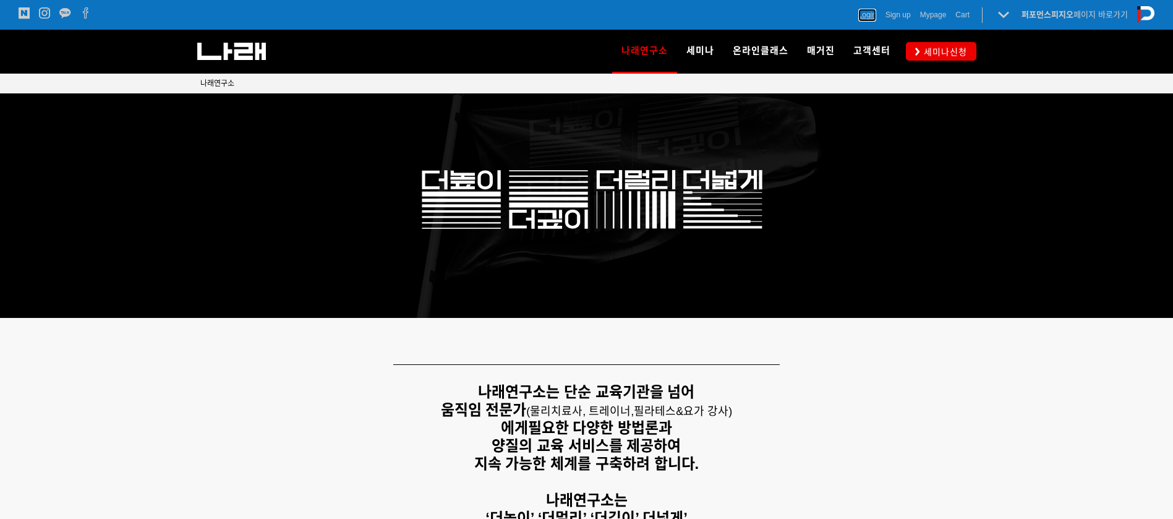
click at [872, 17] on span "Login" at bounding box center [868, 15] width 18 height 12
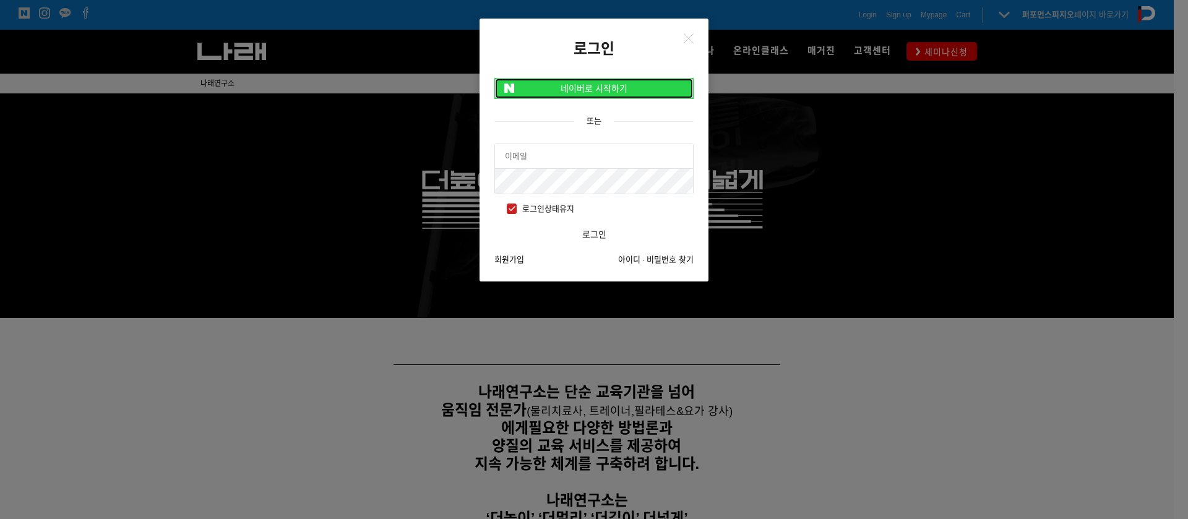
click at [629, 87] on link "네이버로 시작하기" at bounding box center [593, 88] width 199 height 21
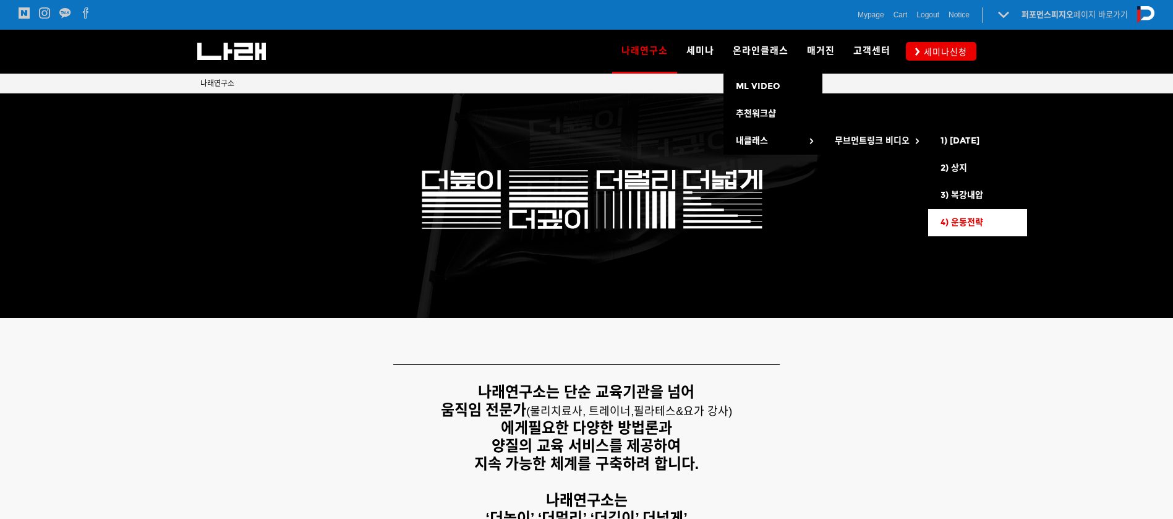
click at [968, 223] on span "4) 운동전략" at bounding box center [962, 222] width 43 height 11
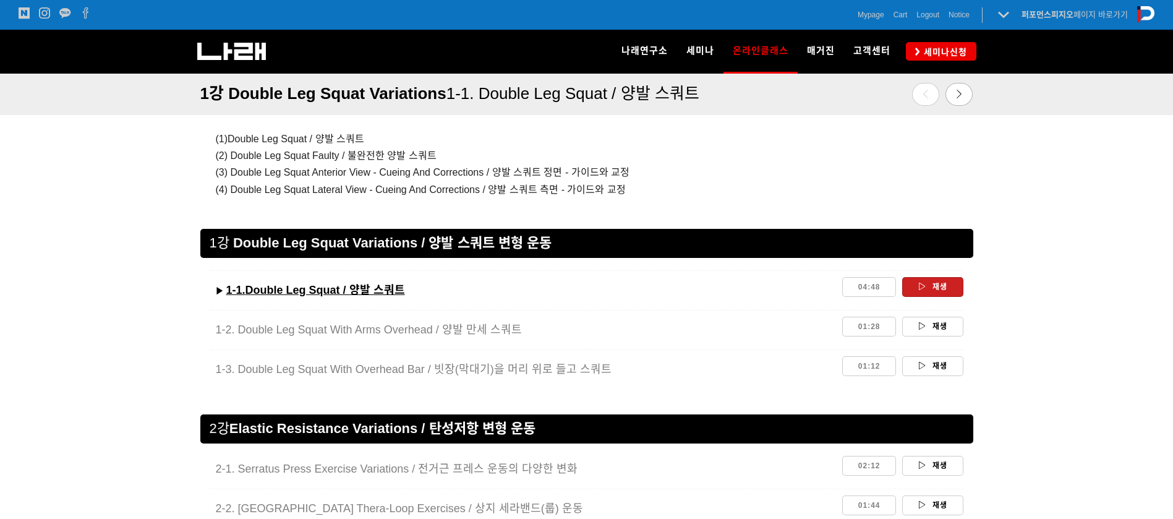
scroll to position [1113, 0]
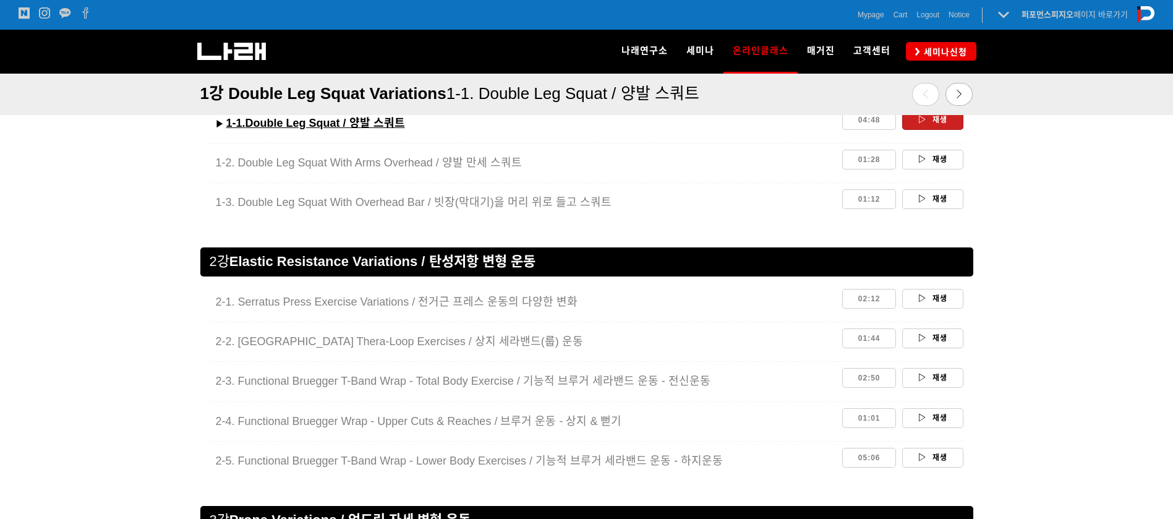
click at [1069, 233] on div at bounding box center [586, 253] width 1173 height 66
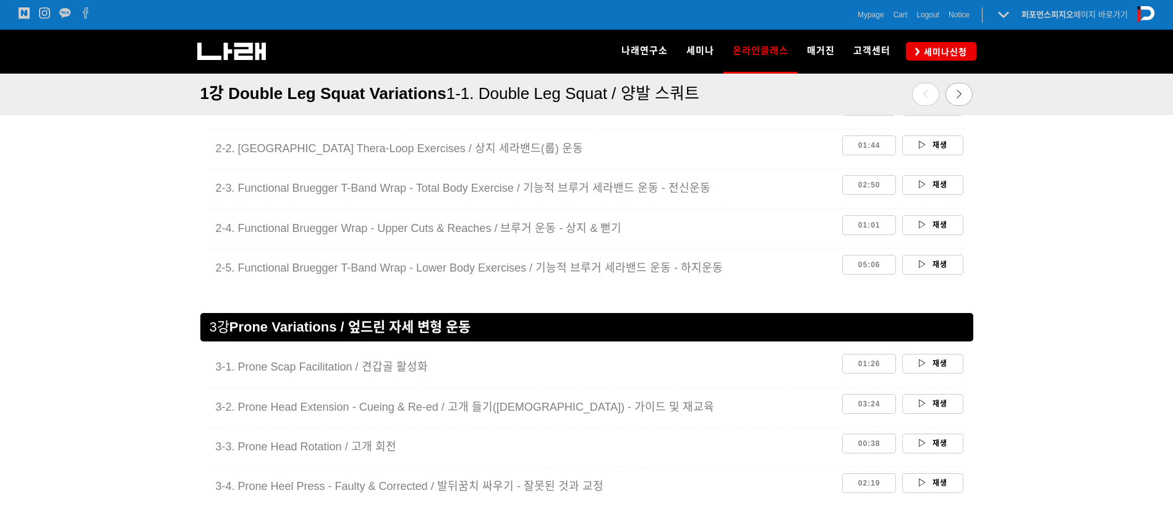
scroll to position [1392, 0]
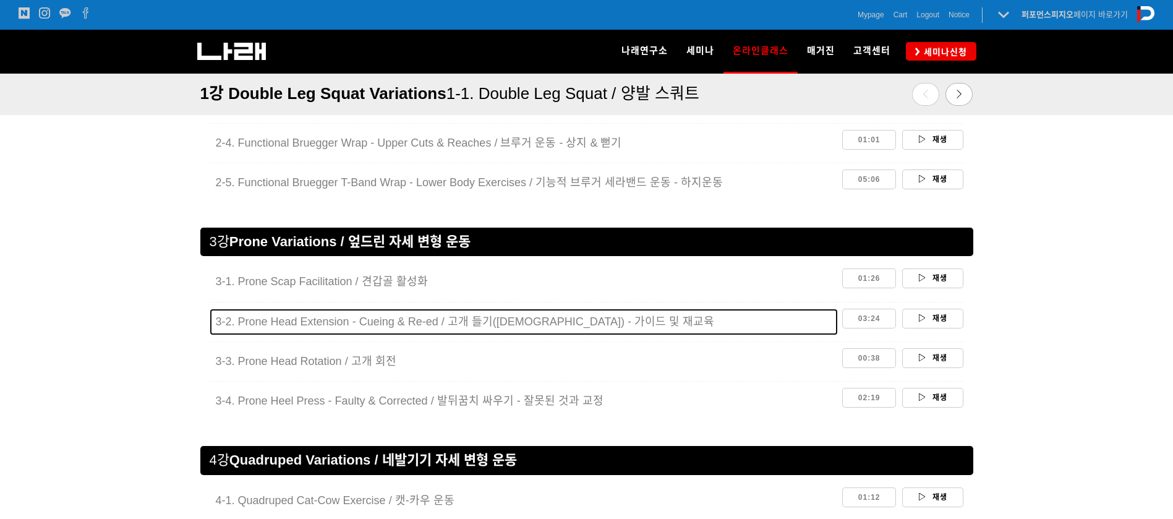
click at [539, 324] on span "3-2. Prone Head Extension - Cueing & Re-ed / 고개 들기(신전) - 가이드 및 재교육" at bounding box center [465, 321] width 499 height 12
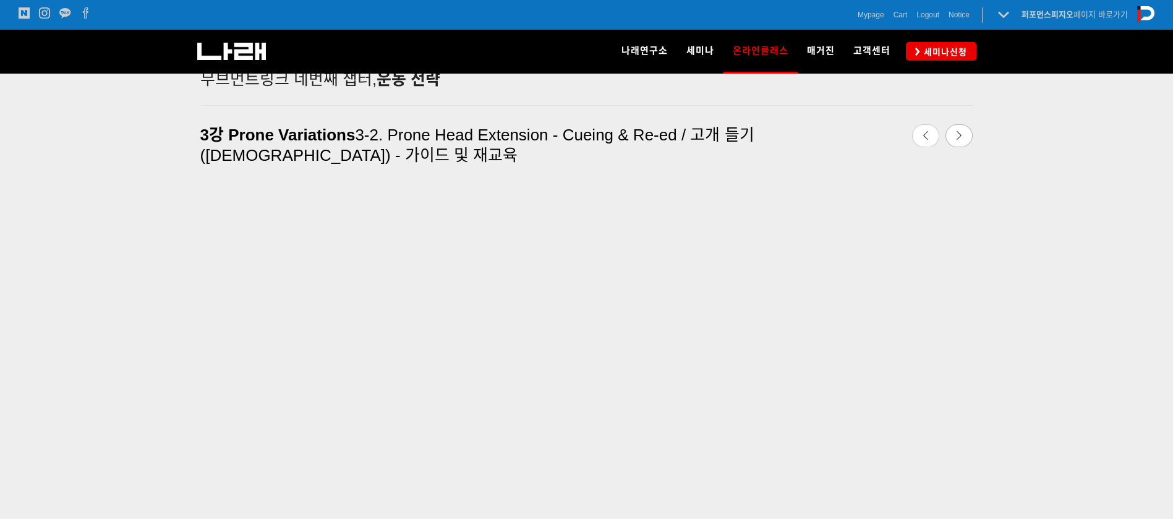
scroll to position [324, 0]
click at [1115, 281] on div at bounding box center [586, 438] width 1173 height 535
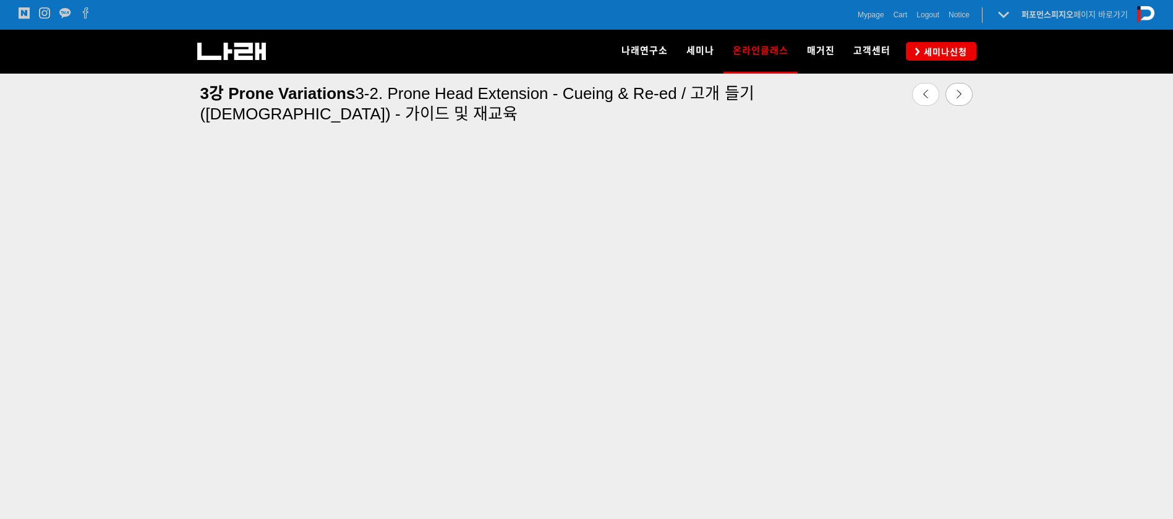
scroll to position [447, 0]
drag, startPoint x: 1143, startPoint y: 155, endPoint x: 1187, endPoint y: 115, distance: 60.0
click at [1143, 155] on div at bounding box center [586, 315] width 1173 height 535
click at [956, 91] on icon at bounding box center [959, 94] width 9 height 9
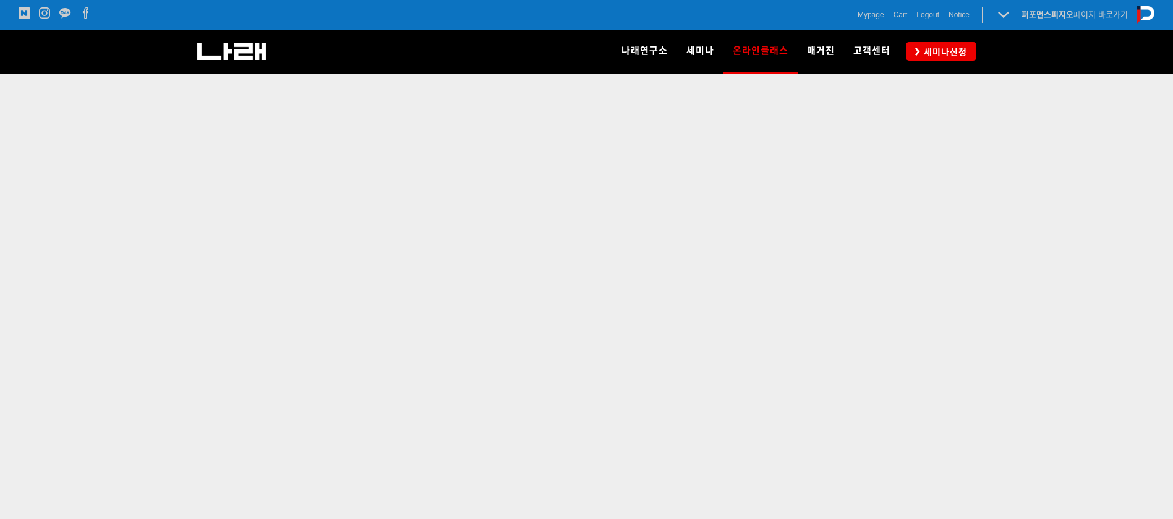
scroll to position [433, 0]
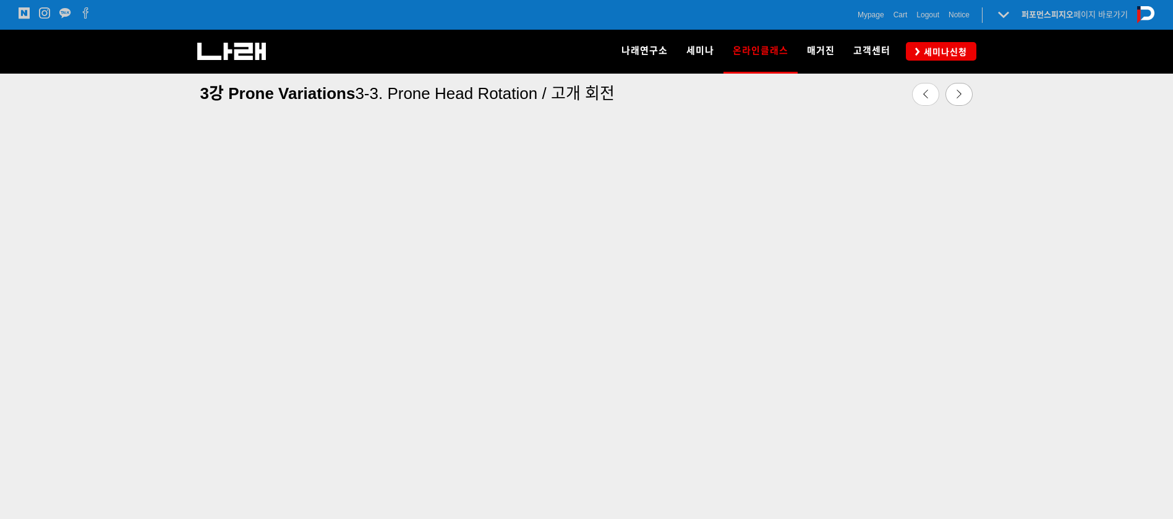
click at [1135, 270] on div at bounding box center [586, 315] width 1173 height 535
click at [959, 92] on icon at bounding box center [959, 94] width 9 height 9
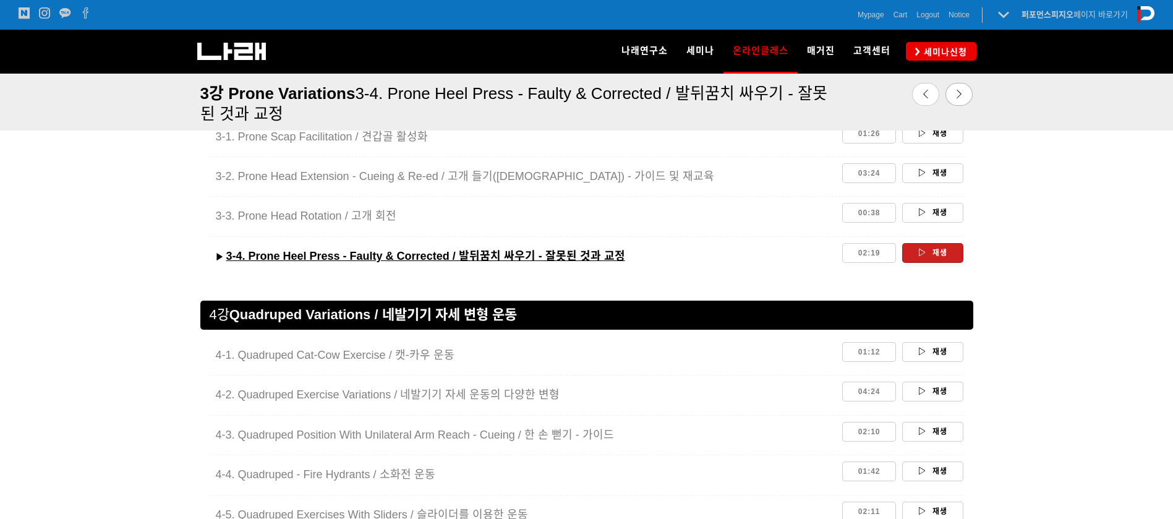
scroll to position [1525, 0]
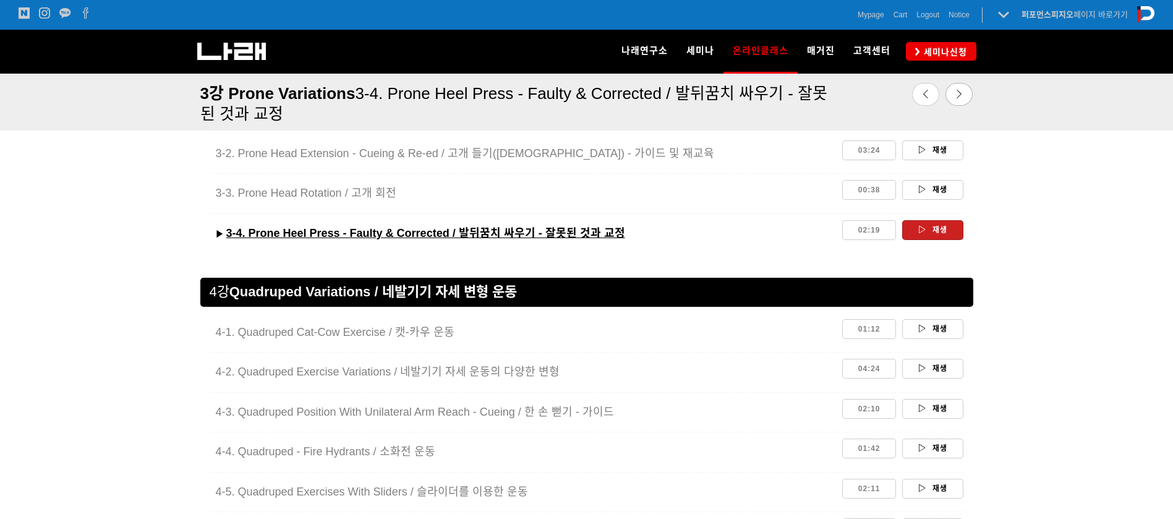
click at [884, 276] on div at bounding box center [586, 264] width 773 height 28
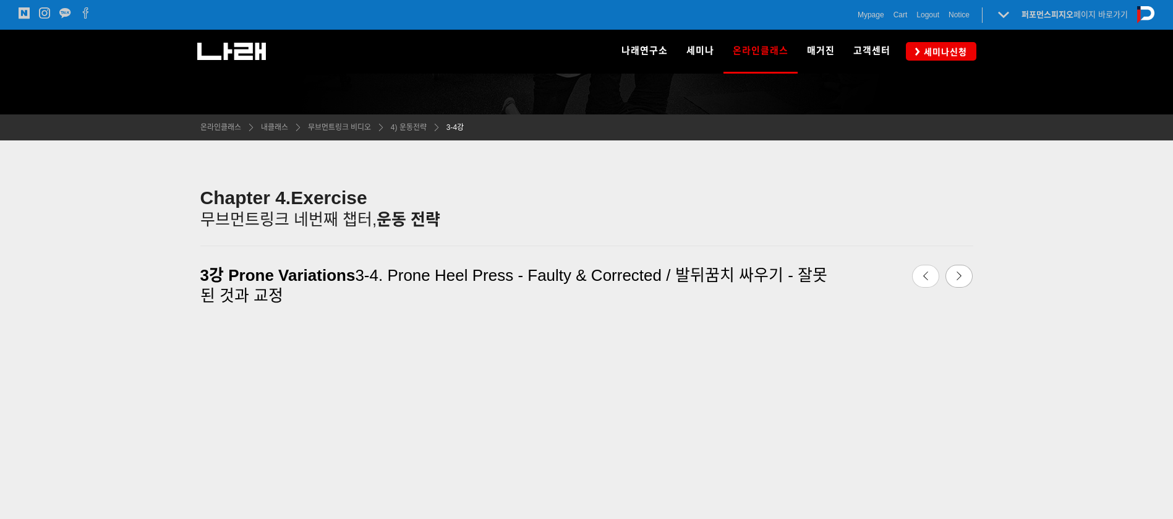
scroll to position [371, 0]
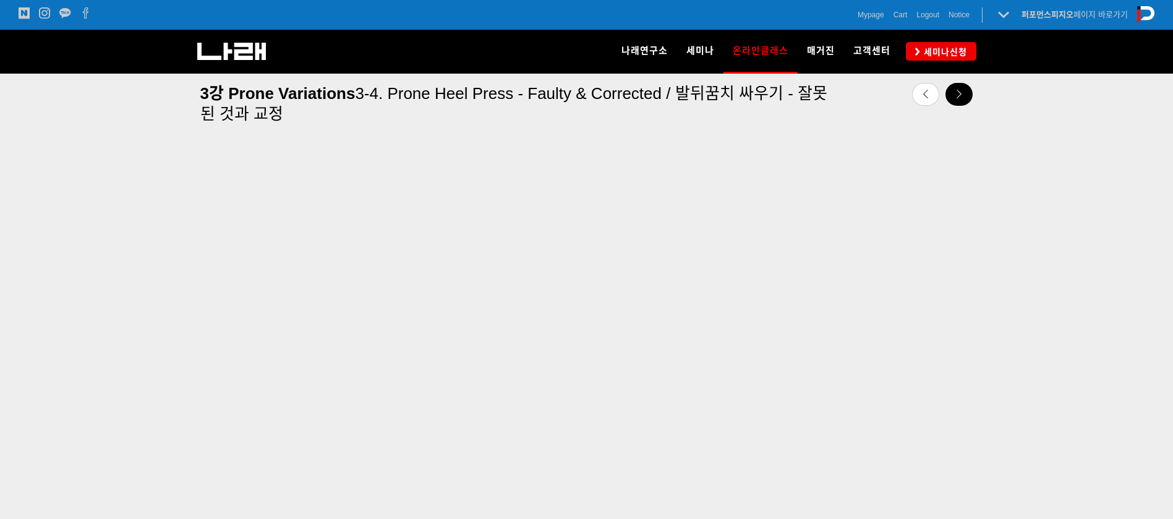
click at [950, 93] on link at bounding box center [959, 94] width 27 height 23
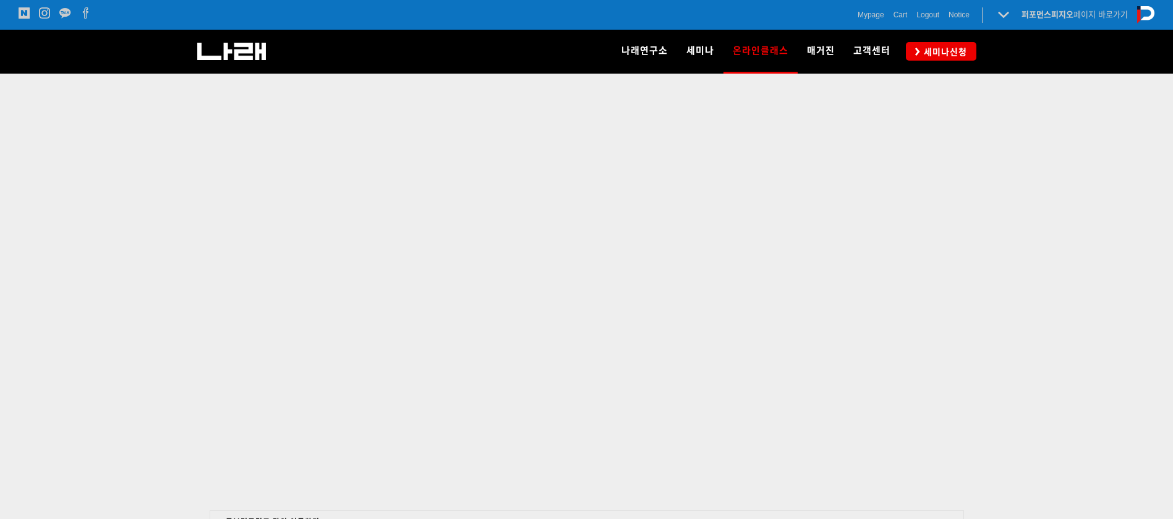
scroll to position [354, 0]
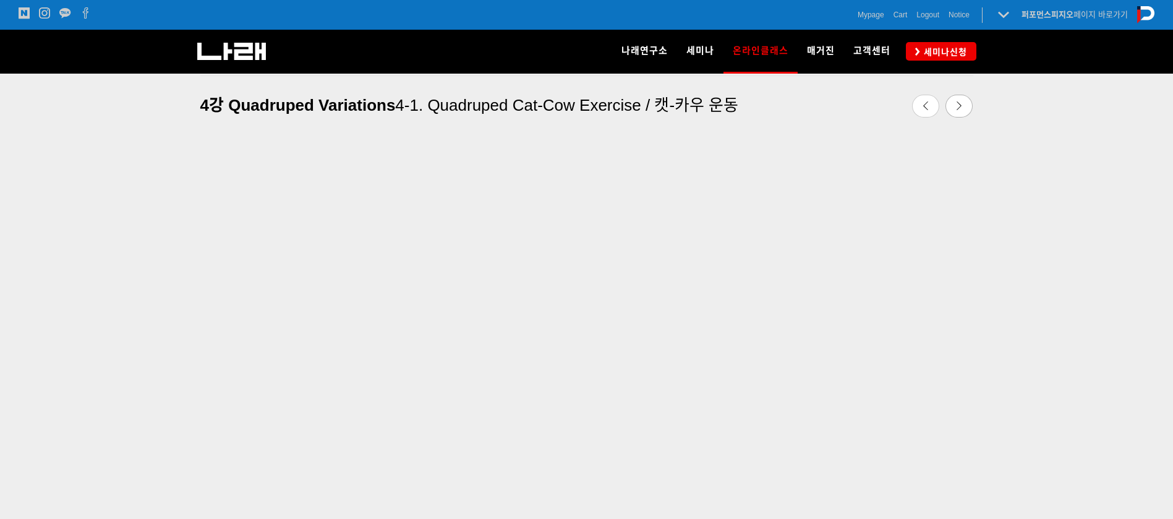
drag, startPoint x: 1177, startPoint y: 107, endPoint x: 1187, endPoint y: 111, distance: 10.8
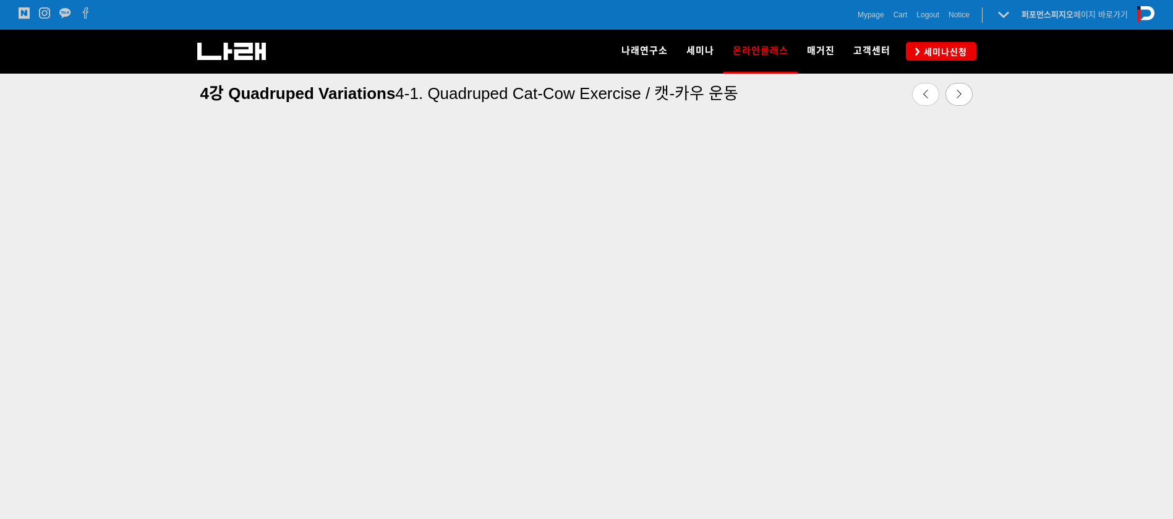
scroll to position [434, 0]
click at [961, 101] on link at bounding box center [959, 94] width 27 height 23
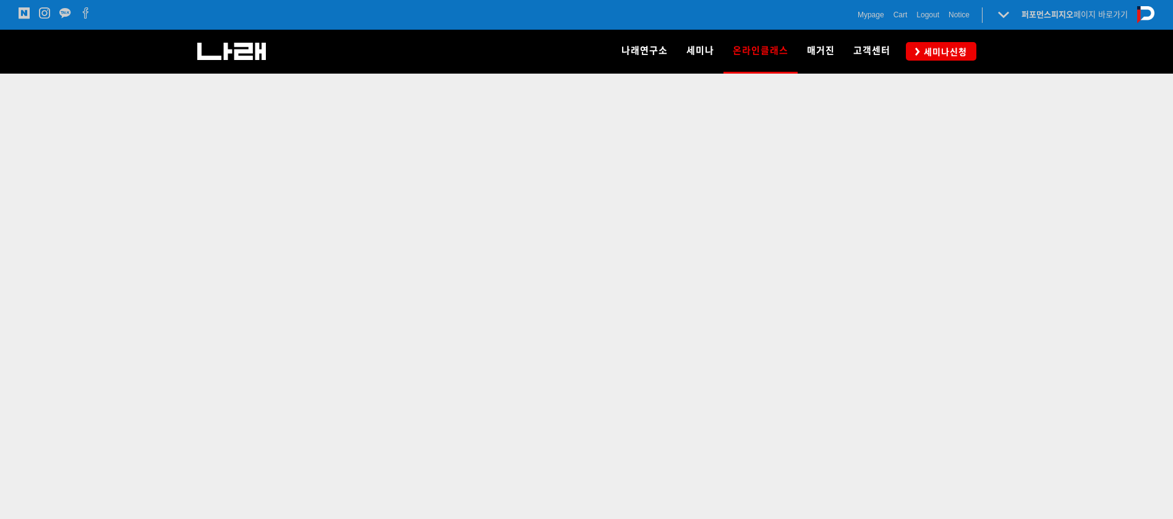
scroll to position [444, 0]
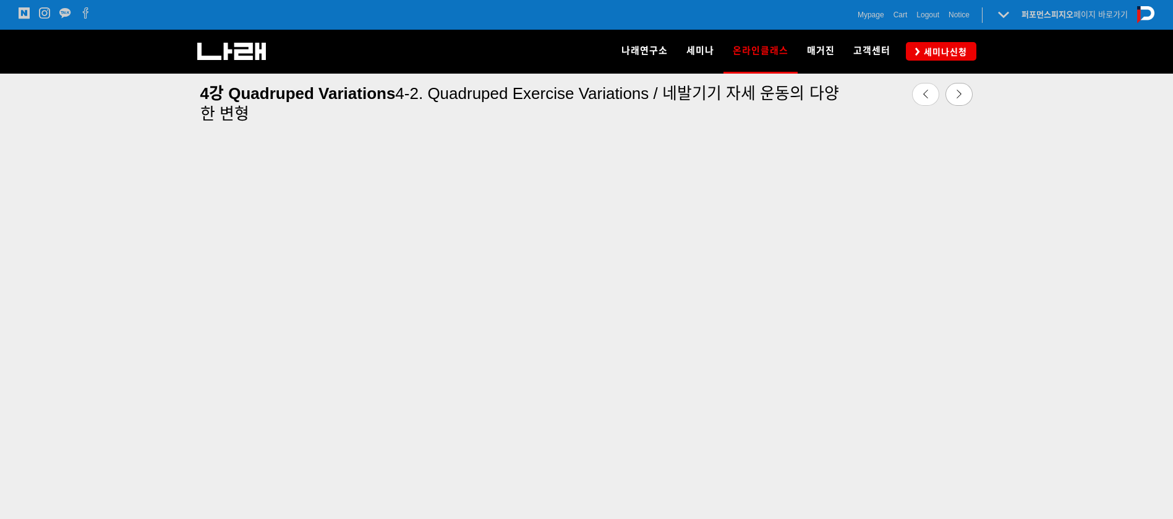
click at [1161, 137] on div at bounding box center [586, 318] width 1173 height 535
click at [966, 97] on link at bounding box center [959, 94] width 27 height 23
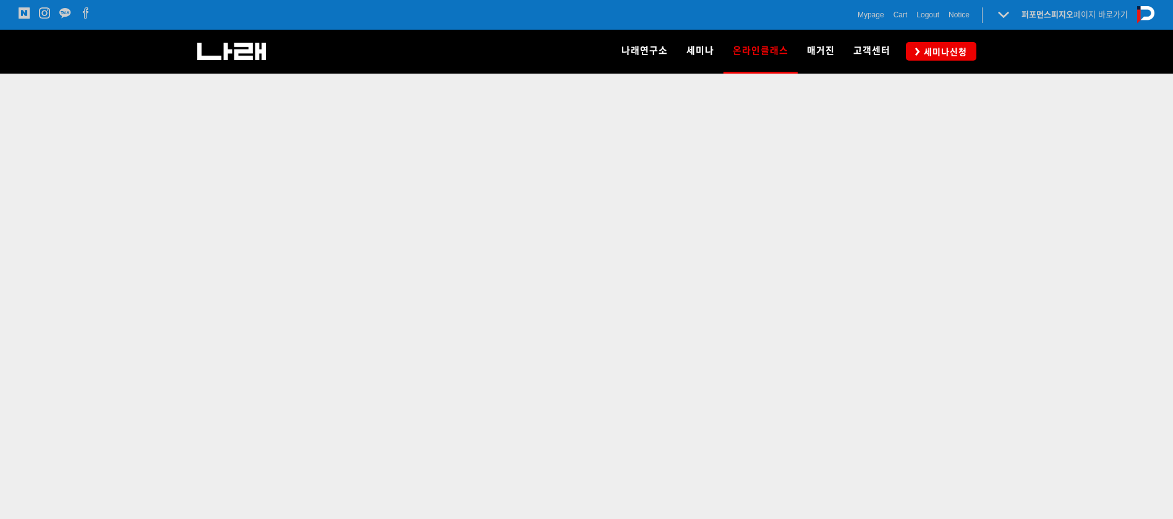
scroll to position [446, 0]
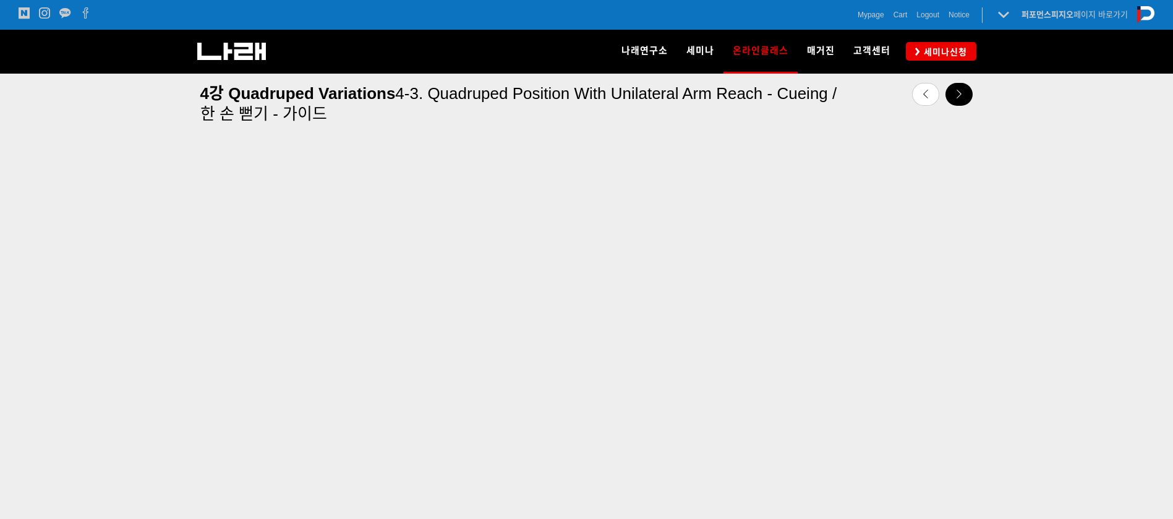
click at [963, 90] on icon at bounding box center [959, 94] width 9 height 9
click at [1089, 300] on div at bounding box center [586, 318] width 1173 height 535
click at [958, 90] on icon at bounding box center [959, 94] width 9 height 9
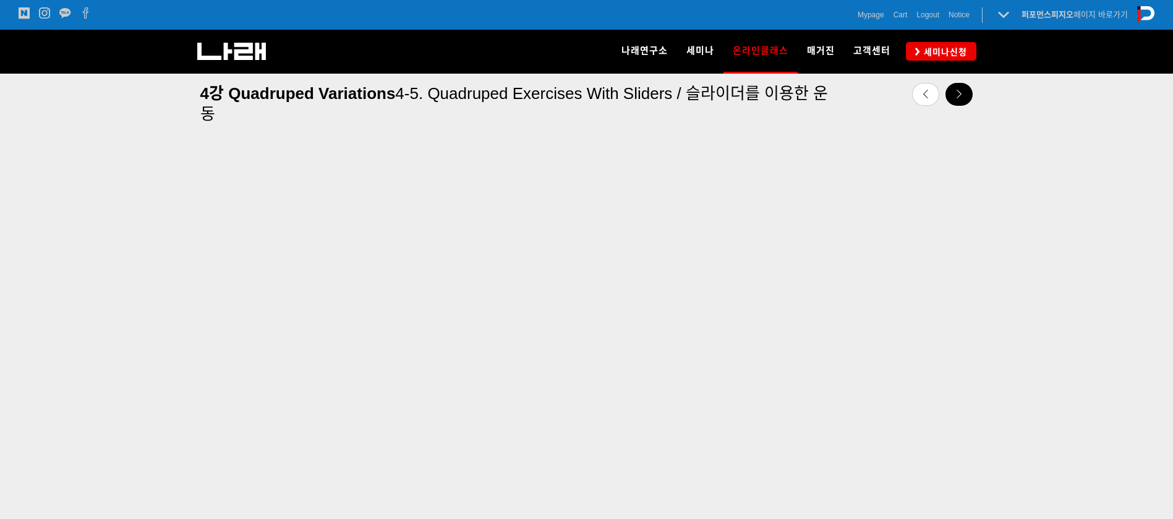
click at [955, 93] on icon at bounding box center [959, 94] width 9 height 9
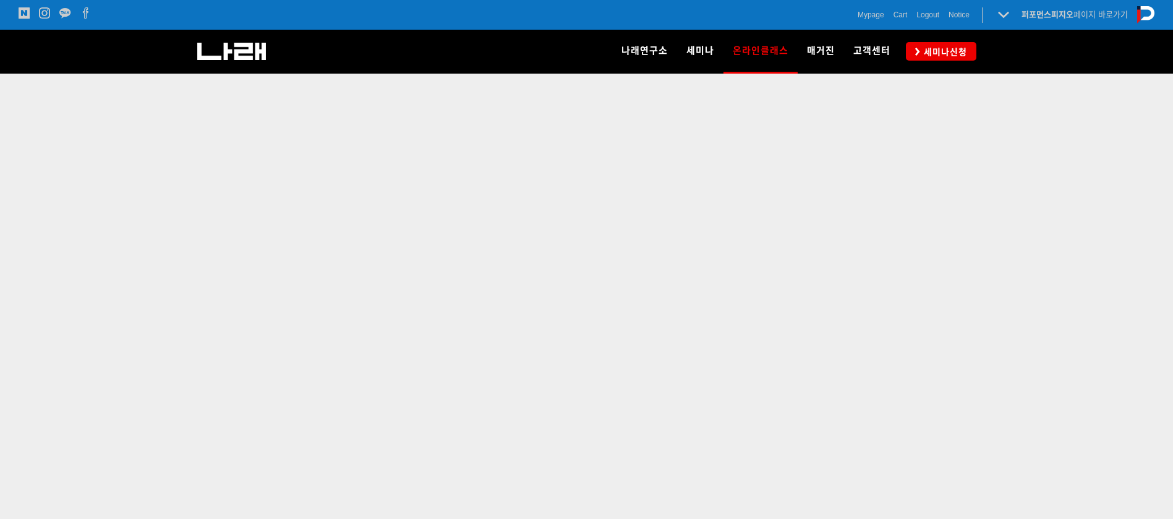
scroll to position [442, 0]
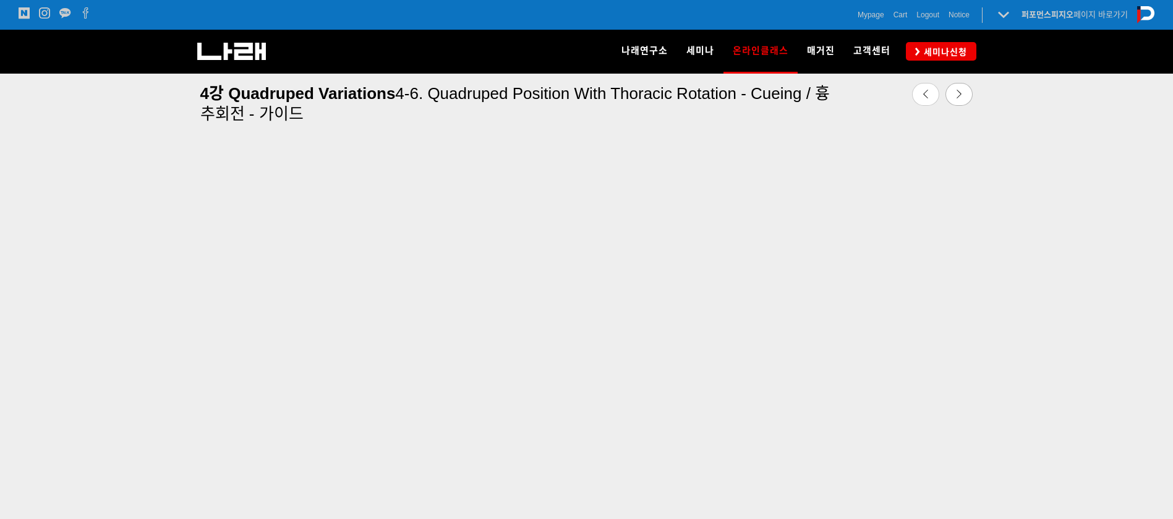
click at [160, 496] on div at bounding box center [586, 321] width 1173 height 535
click at [1127, 160] on div at bounding box center [586, 321] width 1173 height 535
click at [952, 87] on link at bounding box center [959, 94] width 27 height 23
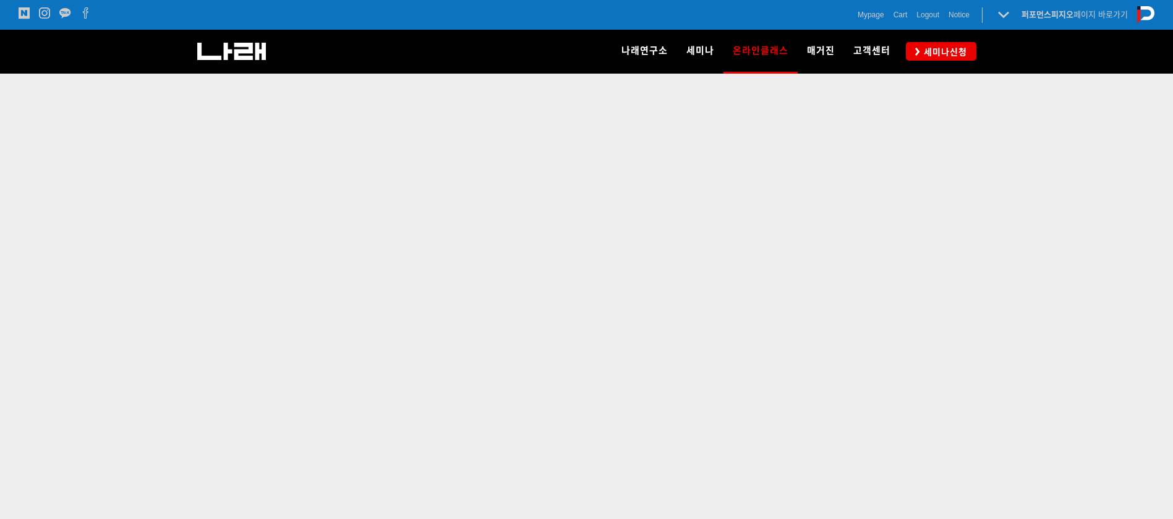
scroll to position [427, 0]
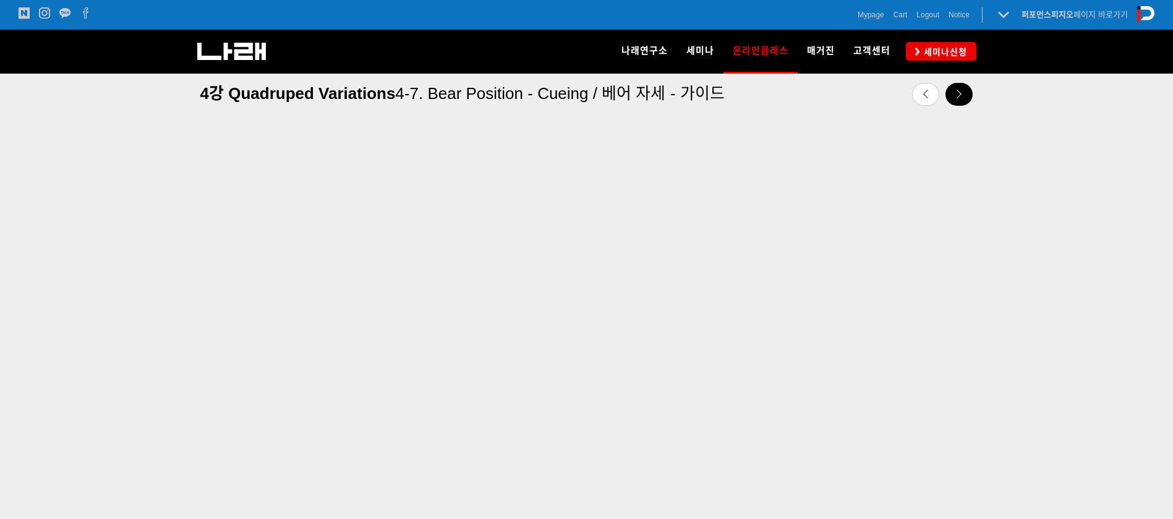
click at [956, 99] on link at bounding box center [959, 94] width 27 height 23
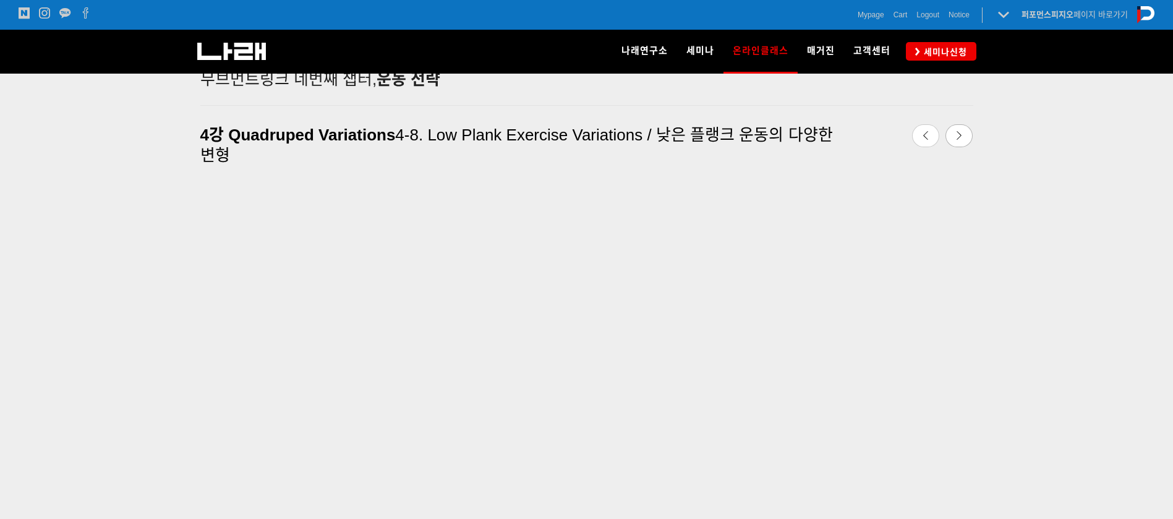
scroll to position [324, 0]
click at [1170, 101] on div at bounding box center [586, 73] width 1173 height 84
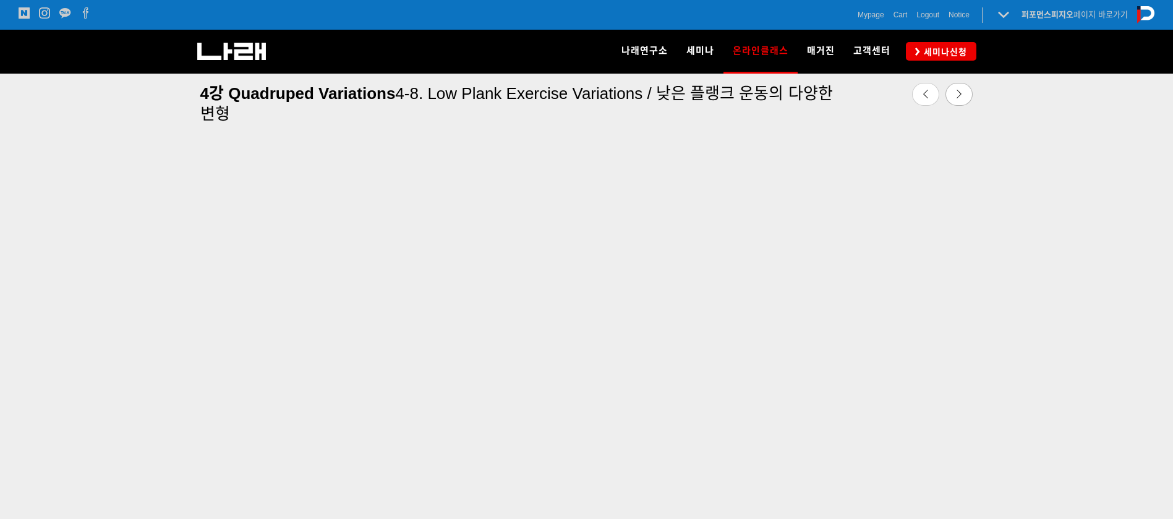
scroll to position [447, 0]
click at [1132, 280] on div at bounding box center [586, 316] width 1173 height 535
click at [961, 99] on link at bounding box center [959, 94] width 27 height 23
drag, startPoint x: 1182, startPoint y: 55, endPoint x: 1180, endPoint y: 101, distance: 46.4
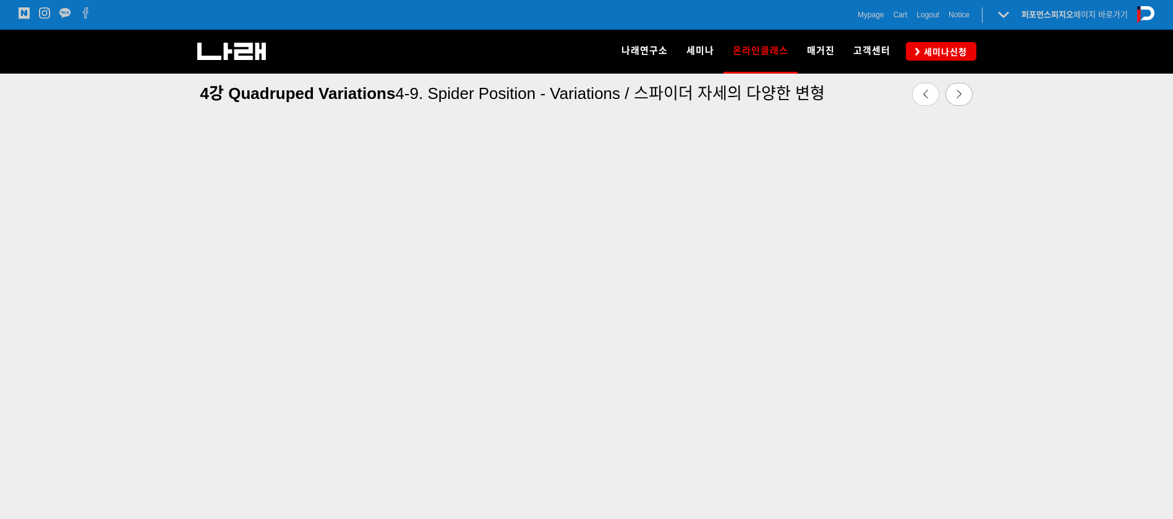
drag, startPoint x: 1102, startPoint y: 156, endPoint x: 1062, endPoint y: 152, distance: 39.8
click at [1102, 156] on div at bounding box center [586, 321] width 1173 height 535
click at [958, 91] on icon at bounding box center [959, 94] width 9 height 9
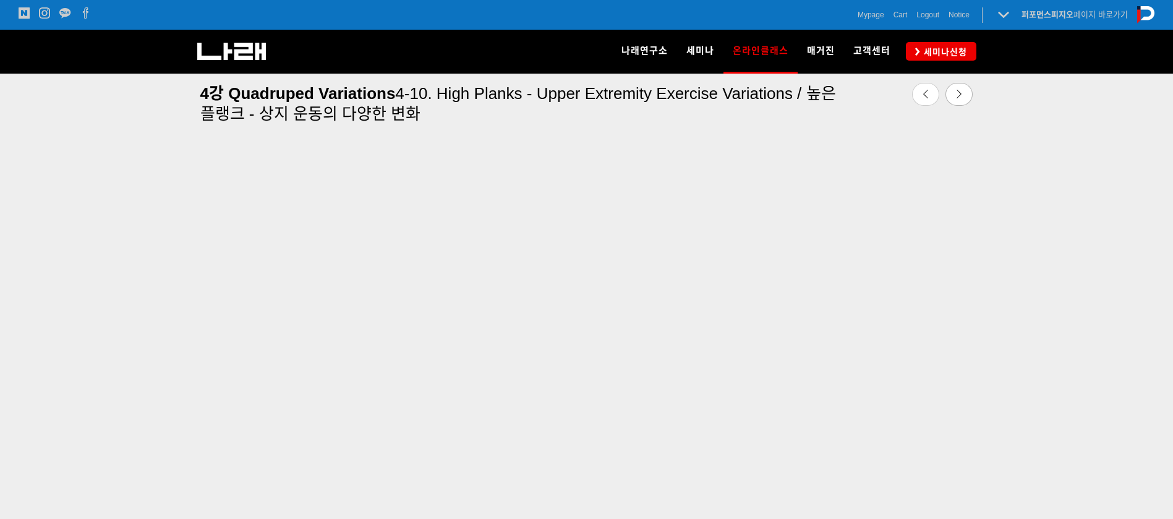
scroll to position [442, 0]
drag, startPoint x: 1178, startPoint y: 83, endPoint x: 1178, endPoint y: 99, distance: 16.1
drag, startPoint x: 1126, startPoint y: 204, endPoint x: 1117, endPoint y: 198, distance: 11.2
click at [1126, 204] on div at bounding box center [586, 321] width 1173 height 535
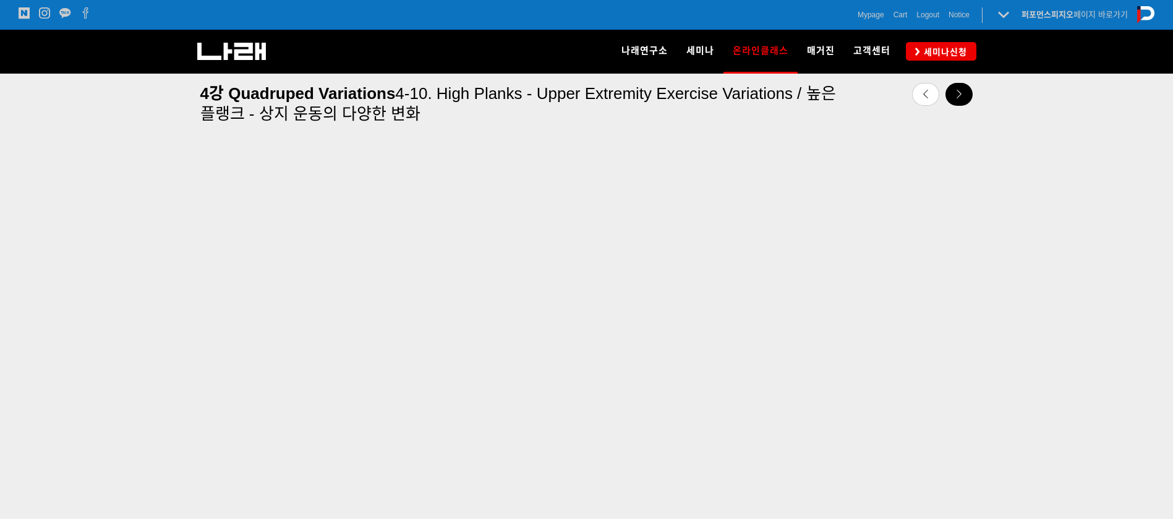
click at [959, 96] on icon at bounding box center [959, 94] width 9 height 9
click at [914, 123] on div "4강 Quadruped Variations 4-11. High Planks - Lower Extremity Exercise Variations…" at bounding box center [587, 102] width 792 height 57
click at [960, 95] on icon at bounding box center [959, 94] width 9 height 9
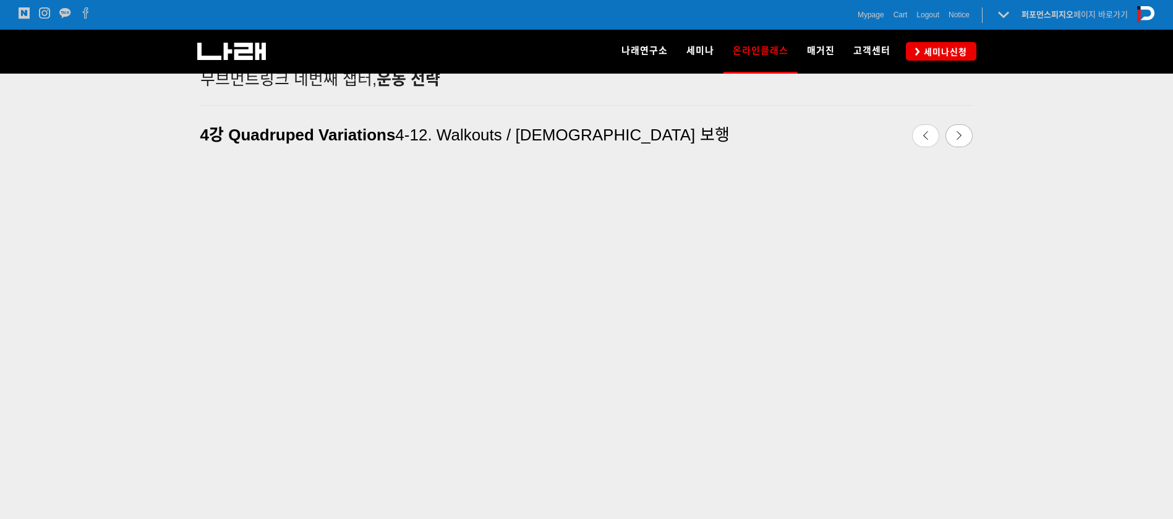
scroll to position [324, 0]
click at [827, 163] on div at bounding box center [587, 172] width 792 height 31
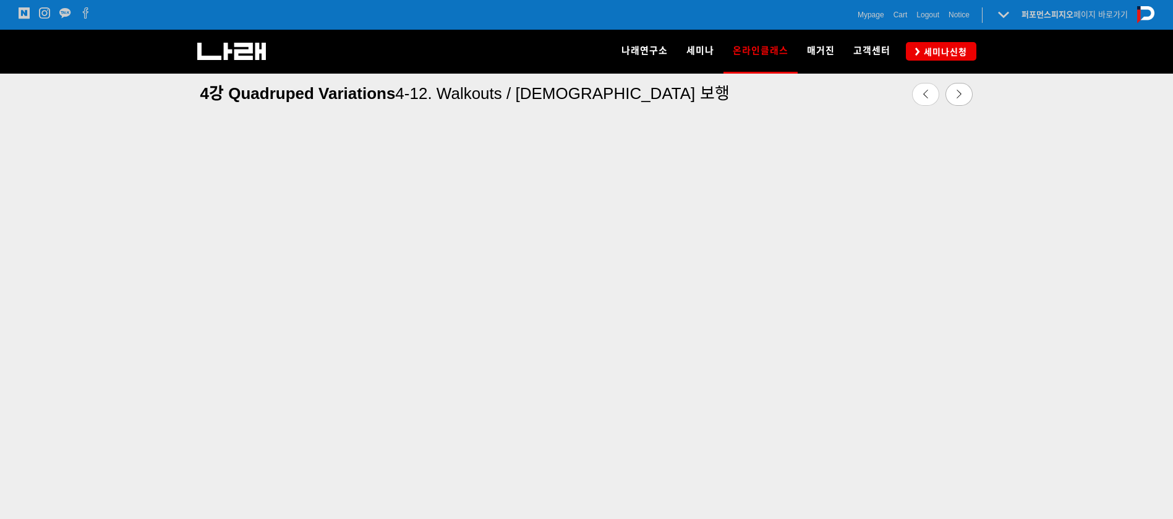
scroll to position [432, 0]
click at [1100, 202] on div at bounding box center [586, 315] width 1173 height 535
click at [958, 98] on icon at bounding box center [959, 94] width 9 height 9
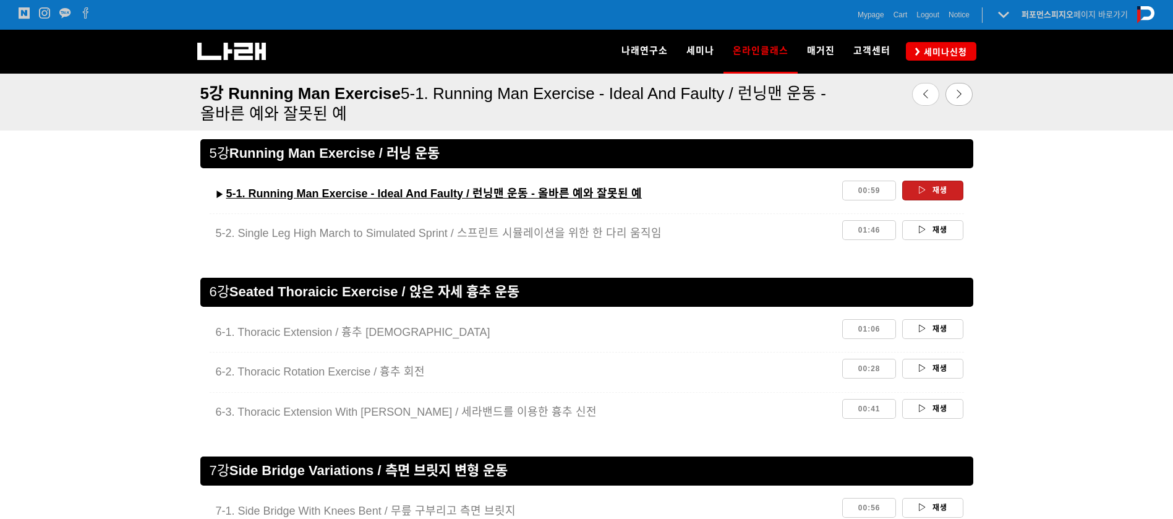
scroll to position [2205, 0]
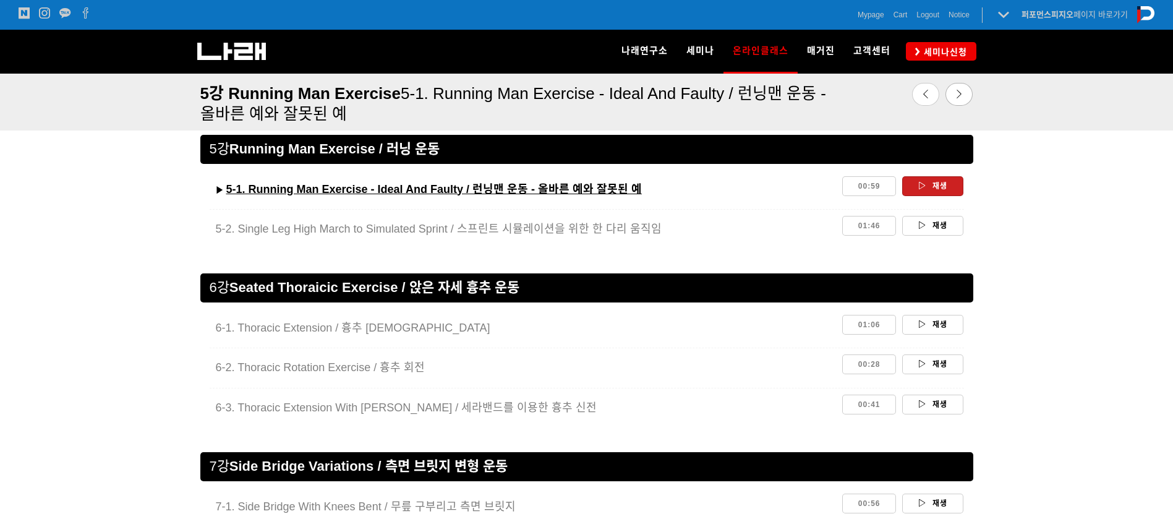
drag, startPoint x: 1178, startPoint y: 88, endPoint x: 1187, endPoint y: 341, distance: 252.5
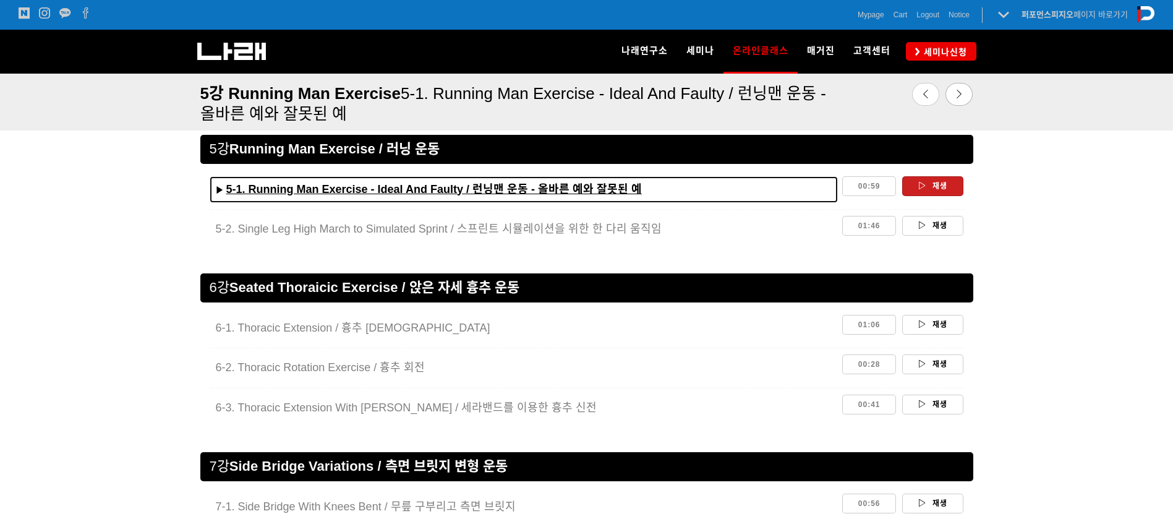
click at [809, 197] on div "▶︎ 5-1. Running Man Exercise - Ideal And Faulty / 런닝맨 운동 - 올바른 예와 잘못된 예" at bounding box center [524, 189] width 617 height 27
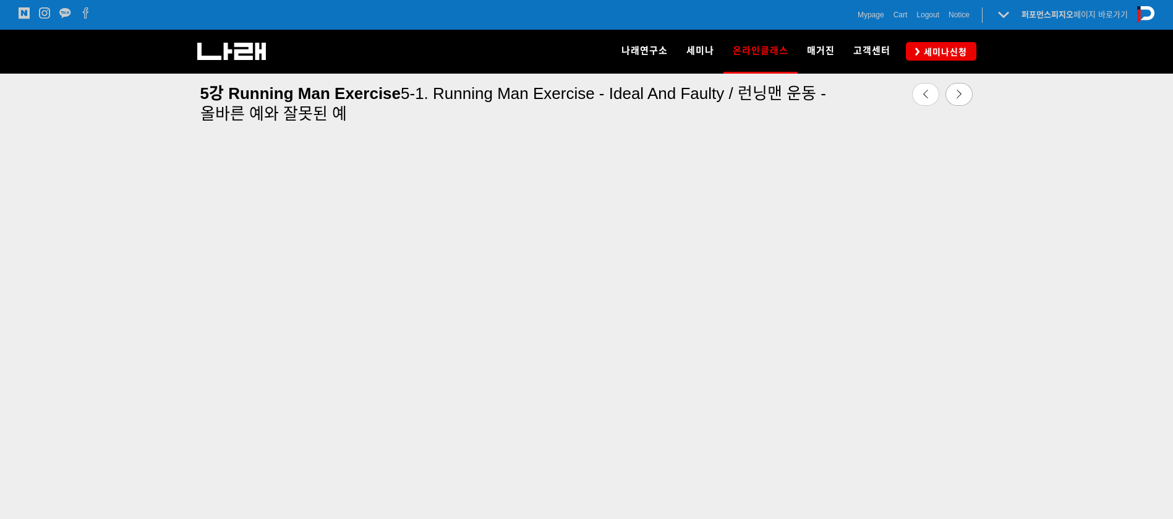
scroll to position [444, 0]
click at [111, 493] on div at bounding box center [586, 318] width 1173 height 535
click at [958, 97] on icon at bounding box center [959, 94] width 9 height 9
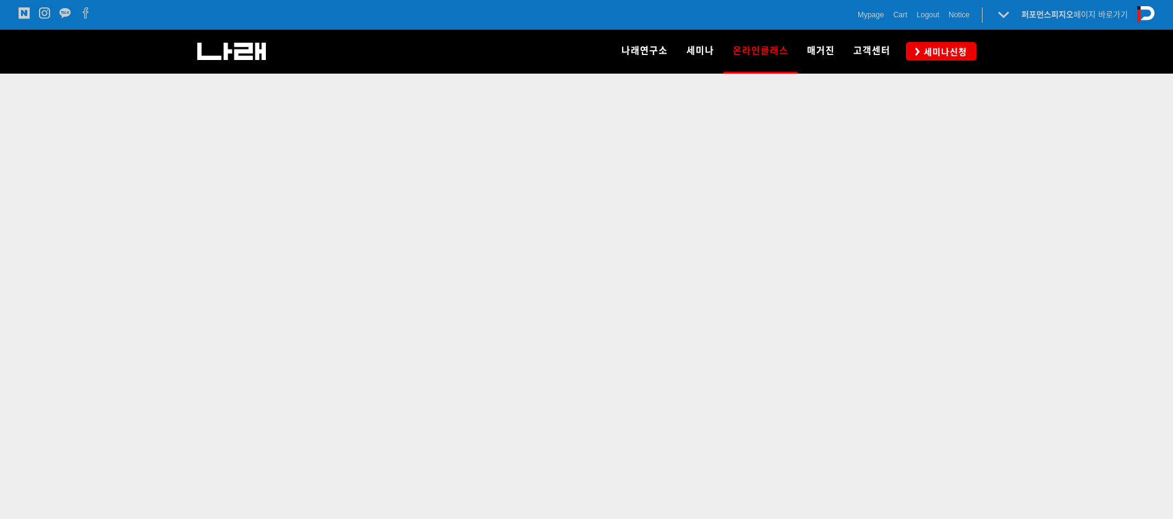
scroll to position [447, 0]
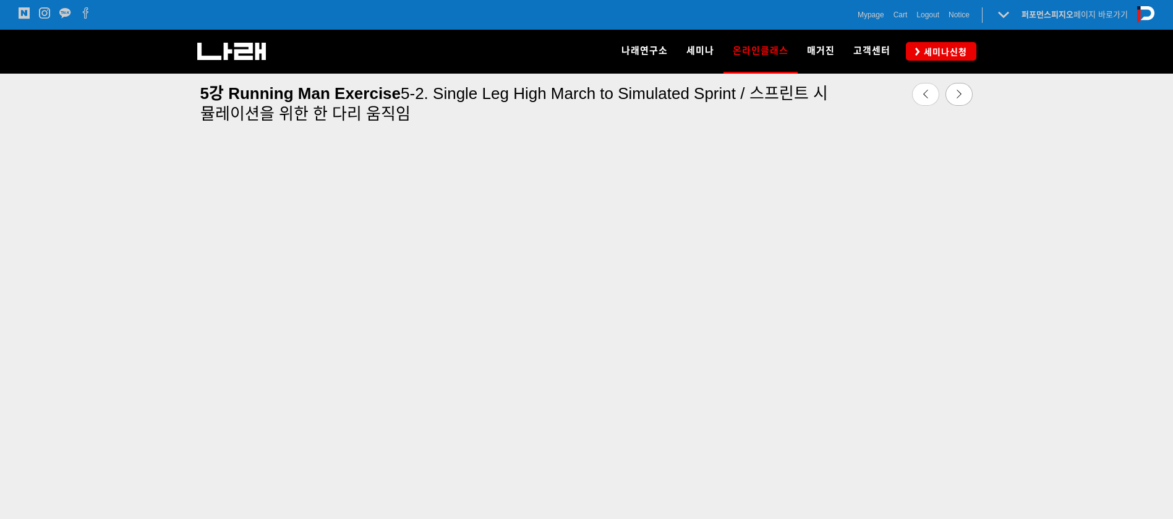
click at [1147, 213] on div at bounding box center [586, 316] width 1173 height 535
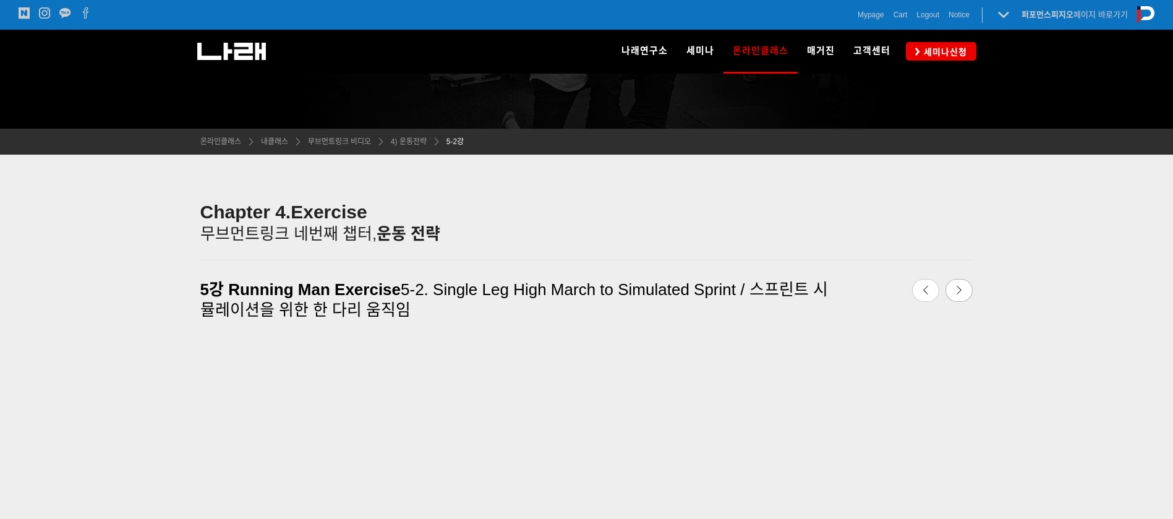
scroll to position [226, 0]
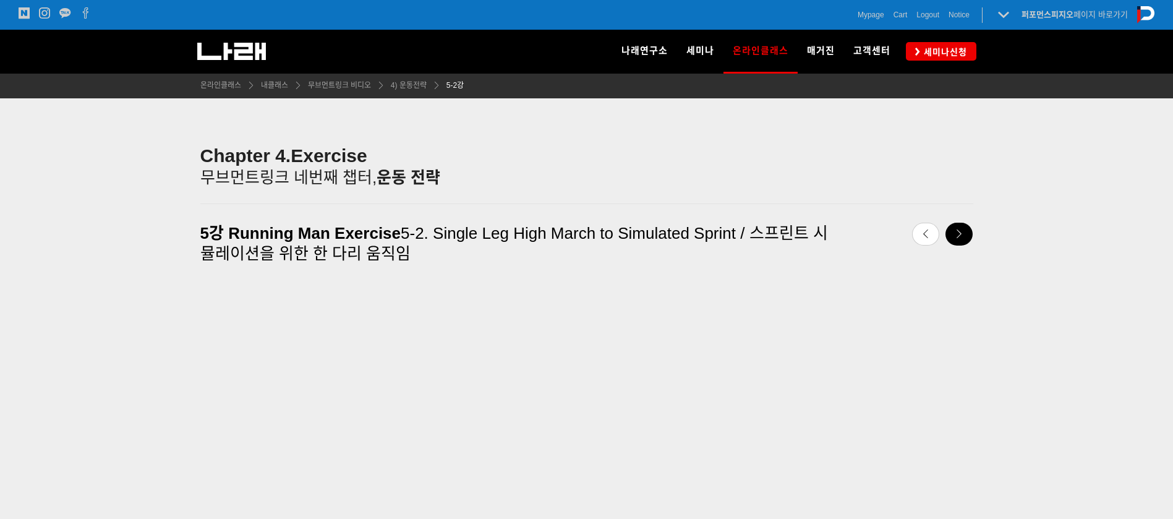
click at [961, 238] on icon at bounding box center [959, 234] width 9 height 9
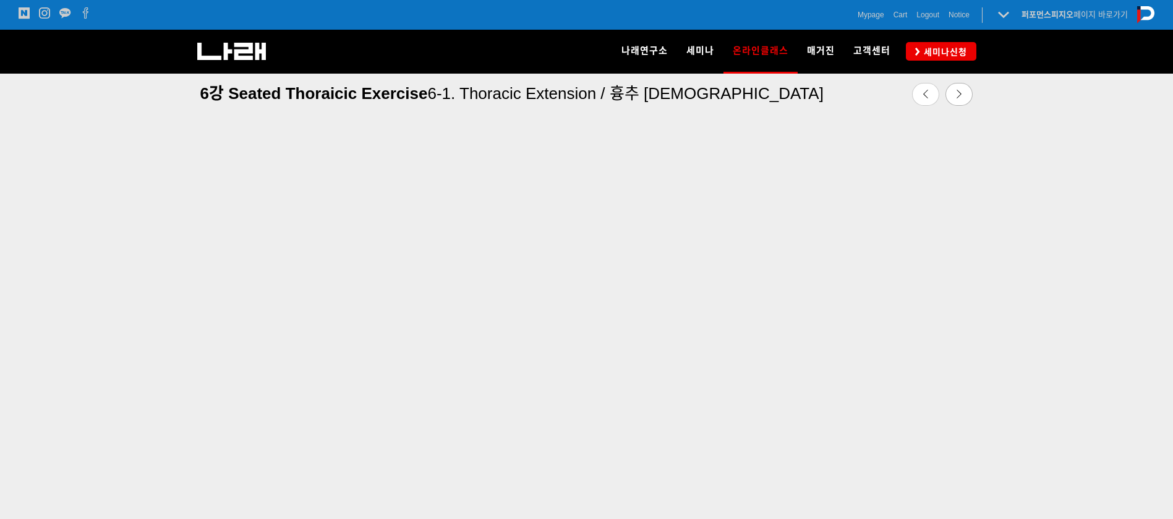
scroll to position [430, 0]
click at [9, 173] on div at bounding box center [586, 318] width 1173 height 535
click at [956, 95] on icon at bounding box center [959, 94] width 9 height 9
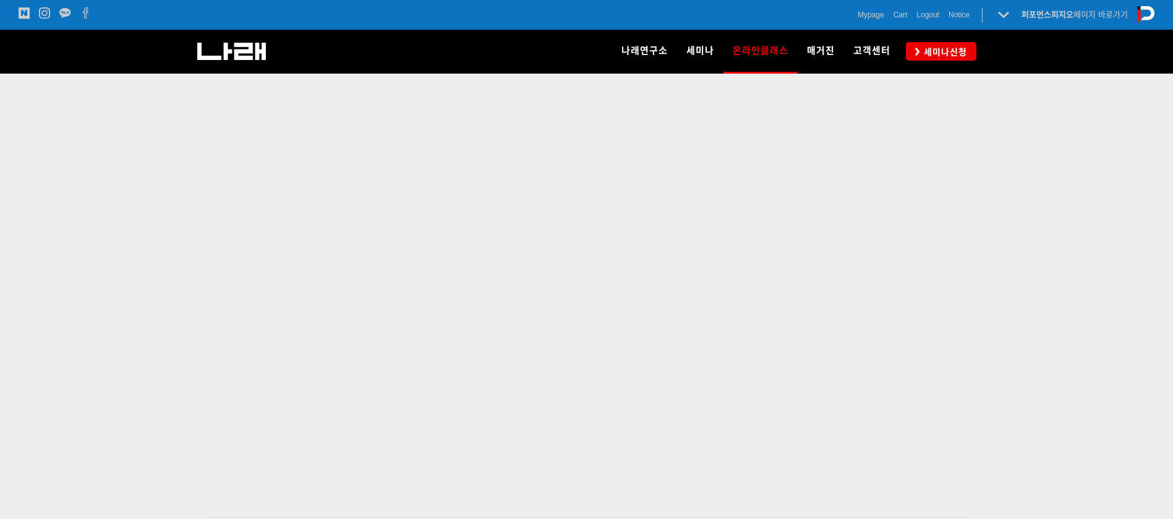
scroll to position [430, 0]
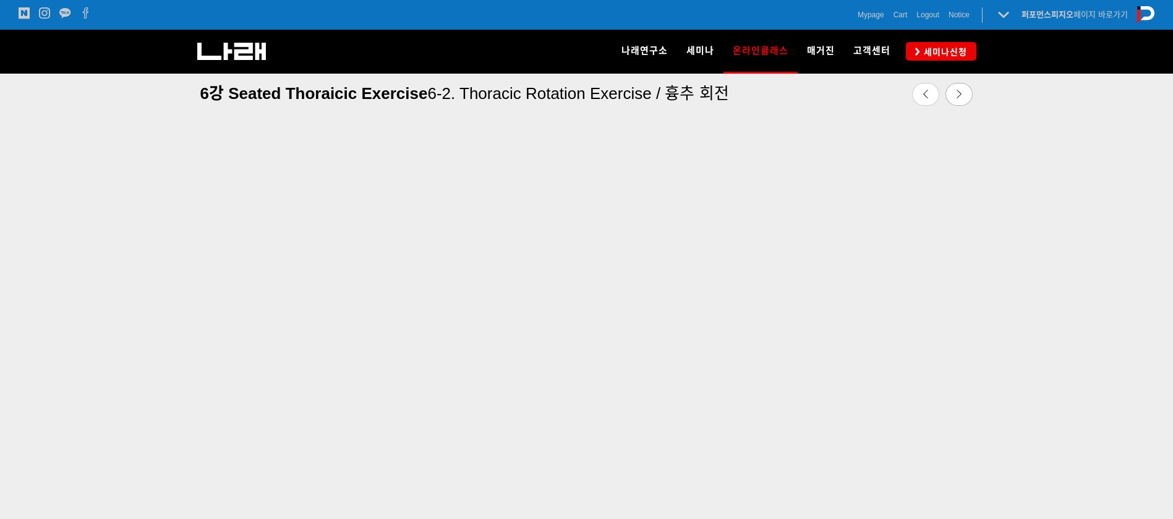
click at [1163, 252] on div at bounding box center [586, 318] width 1173 height 535
click at [844, 86] on div "6강 Seated Thoraicic Exercise 6-2. Thoracic Rotation Exercise / 흉추 회전" at bounding box center [521, 93] width 660 height 33
click at [958, 96] on icon at bounding box center [959, 94] width 9 height 9
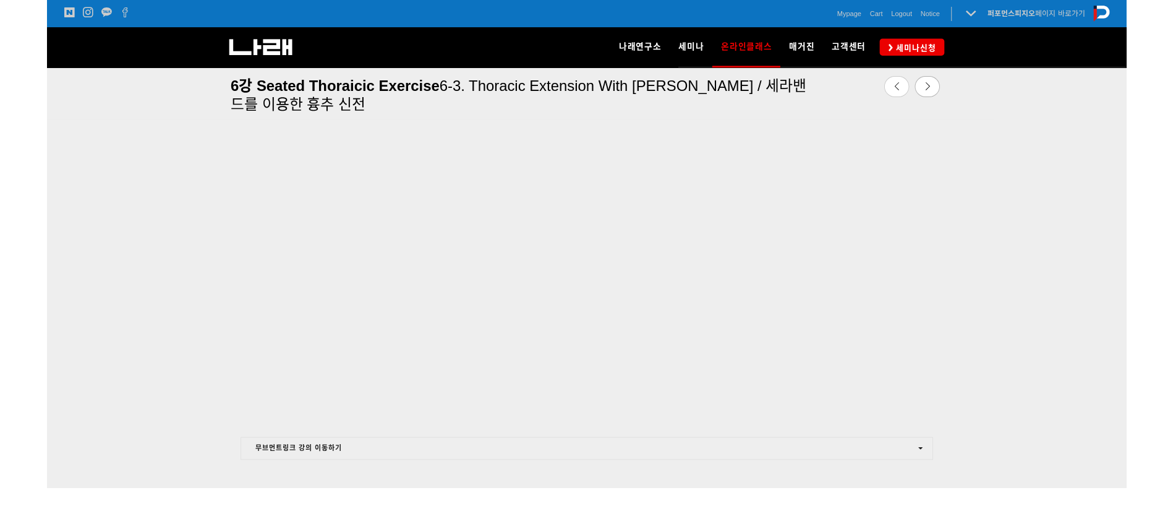
scroll to position [556, 0]
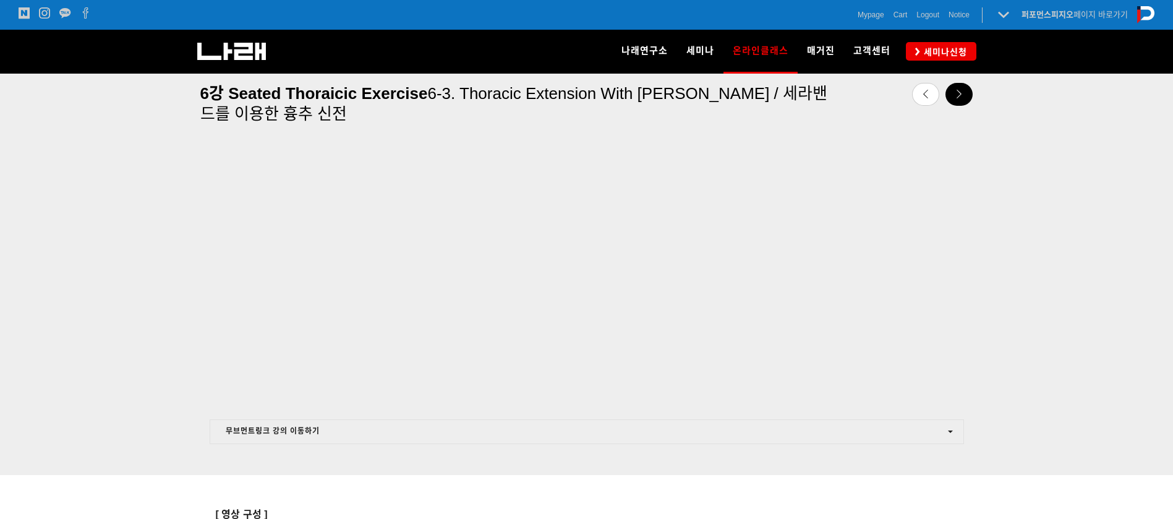
click at [951, 95] on link at bounding box center [959, 94] width 27 height 23
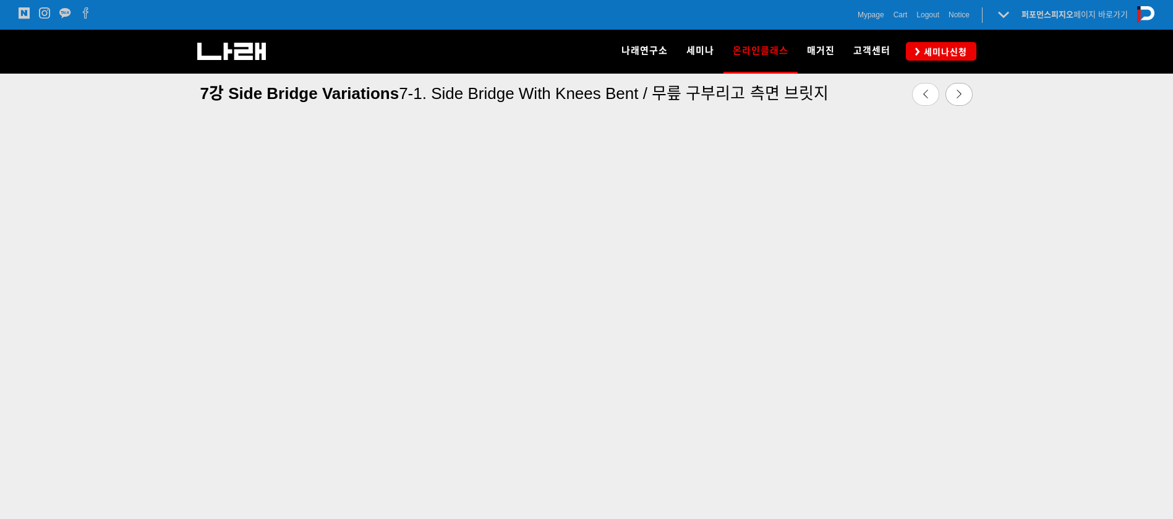
scroll to position [421, 0]
click at [1136, 294] on div at bounding box center [586, 326] width 1173 height 535
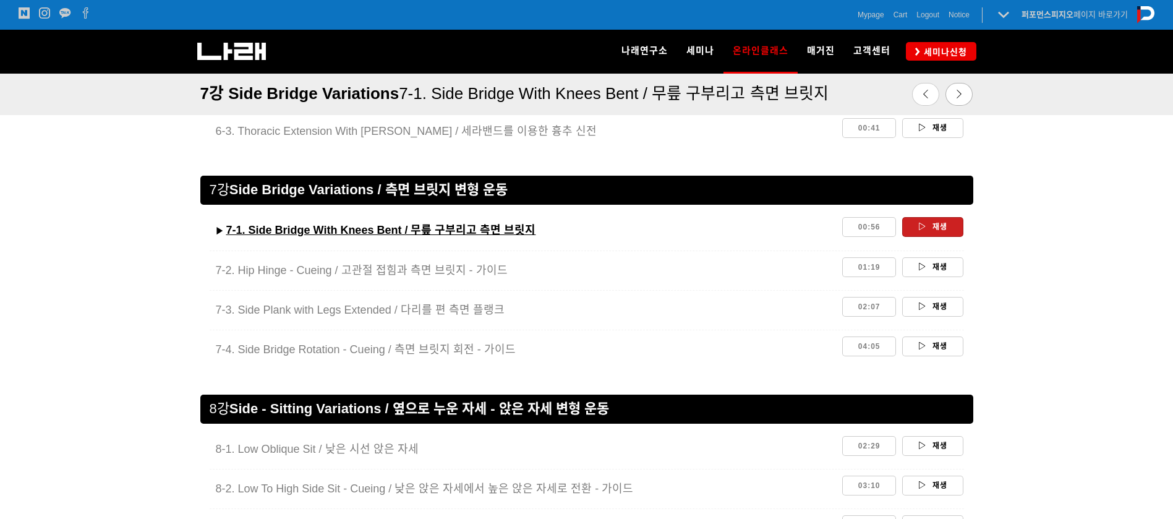
scroll to position [2437, 0]
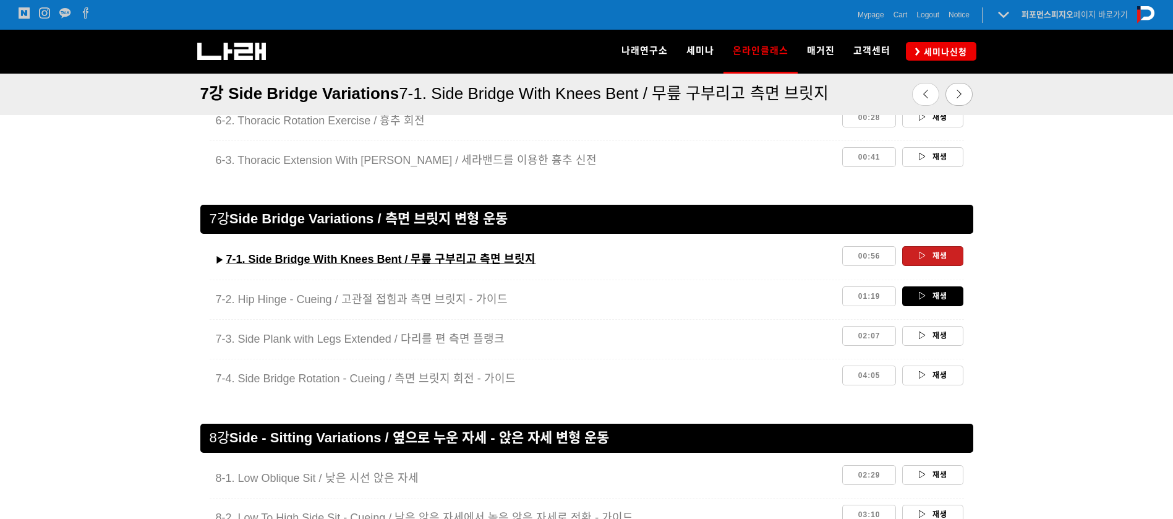
click at [930, 298] on link "재생" at bounding box center [933, 296] width 61 height 20
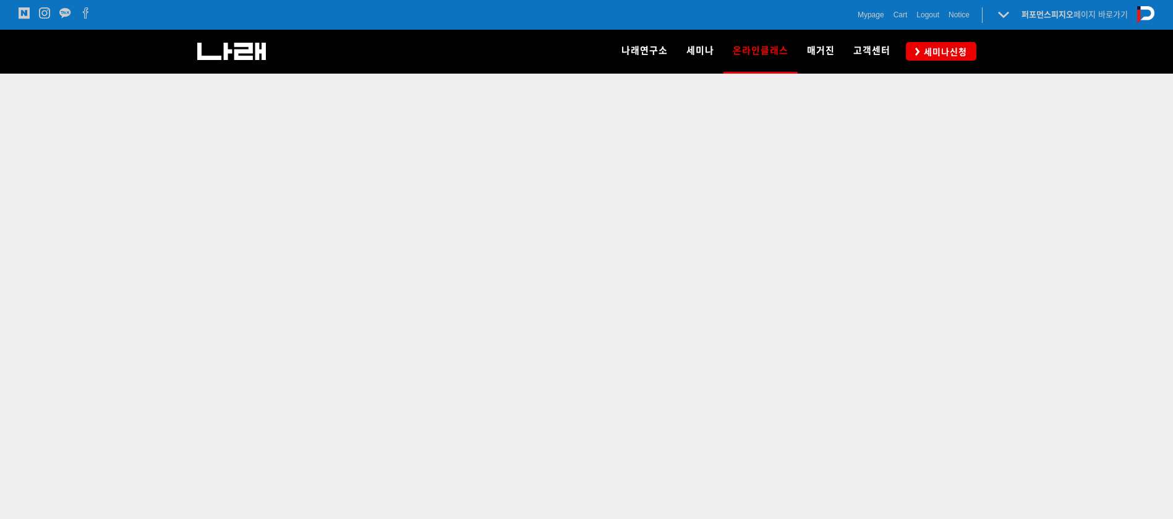
scroll to position [432, 0]
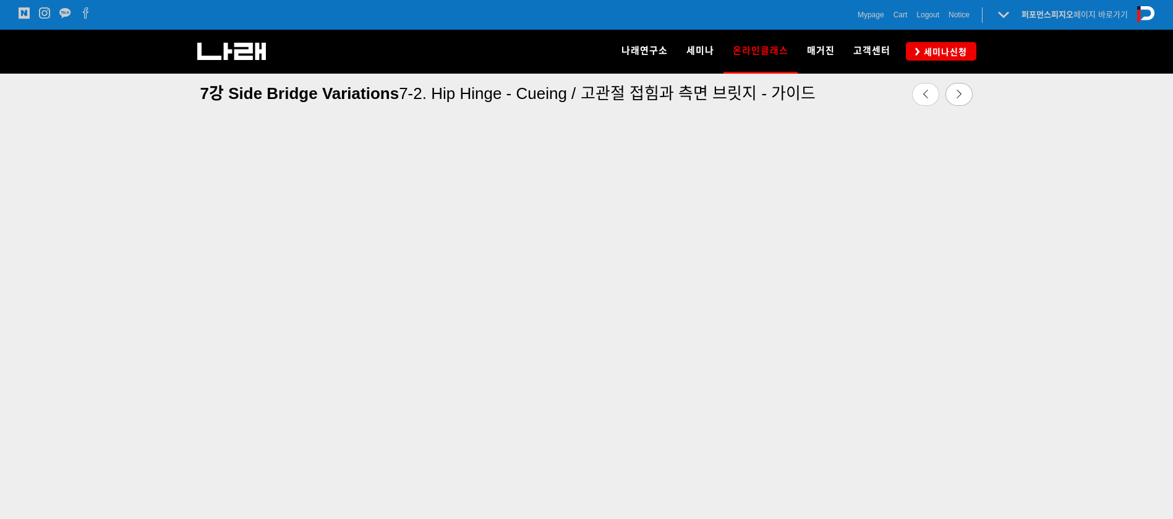
click at [1130, 238] on div at bounding box center [586, 315] width 1173 height 535
click at [964, 100] on link at bounding box center [959, 94] width 27 height 23
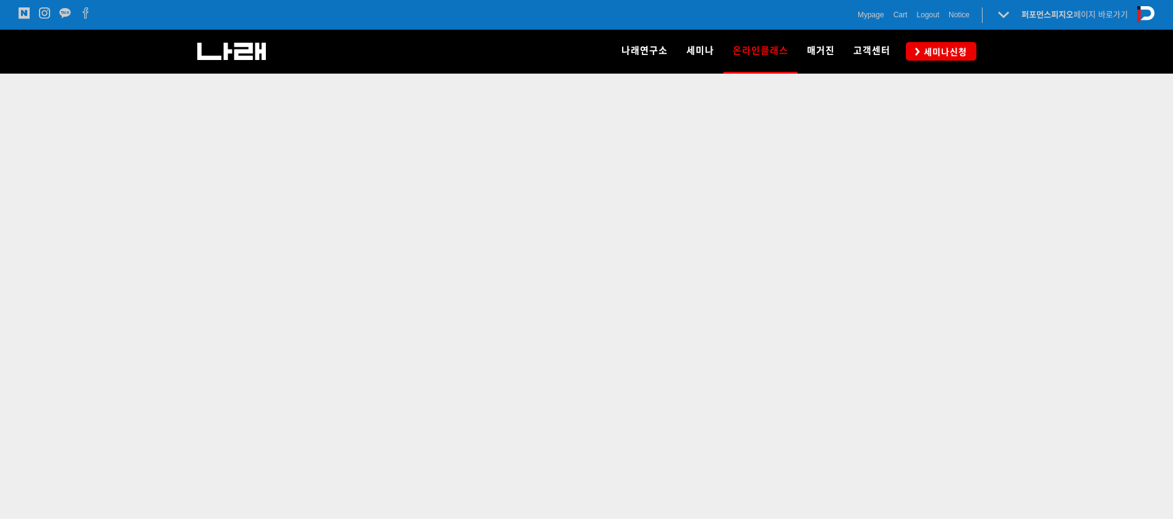
scroll to position [432, 0]
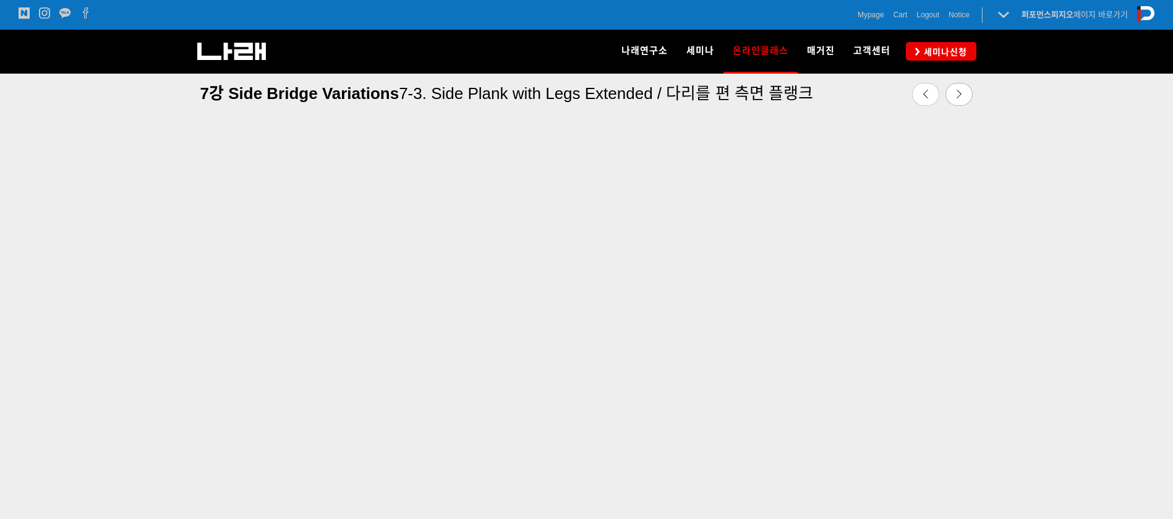
click at [1141, 300] on div at bounding box center [586, 315] width 1173 height 535
click at [962, 92] on icon at bounding box center [959, 94] width 9 height 9
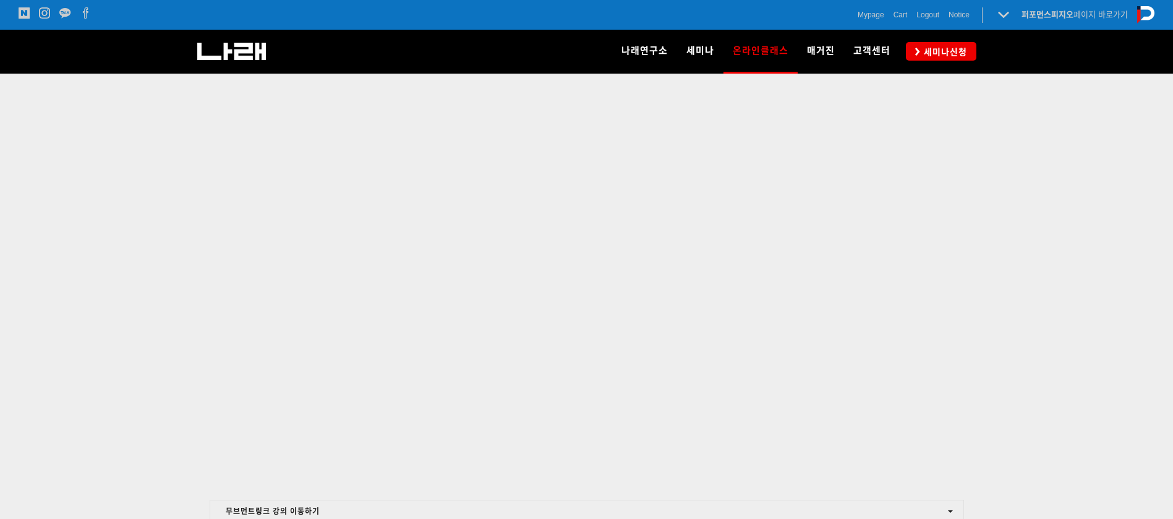
scroll to position [438, 0]
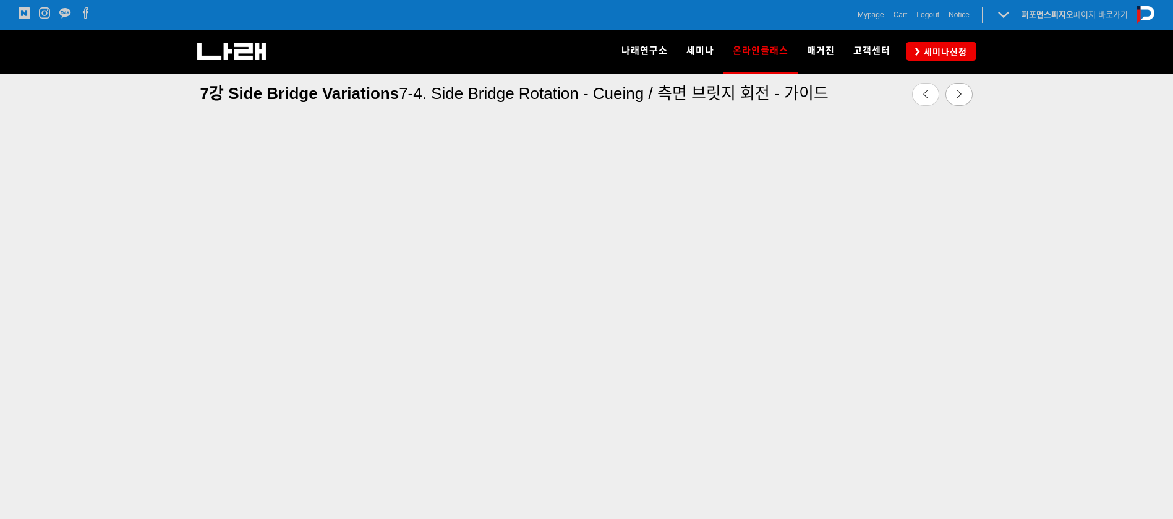
click at [949, 89] on link at bounding box center [959, 94] width 27 height 23
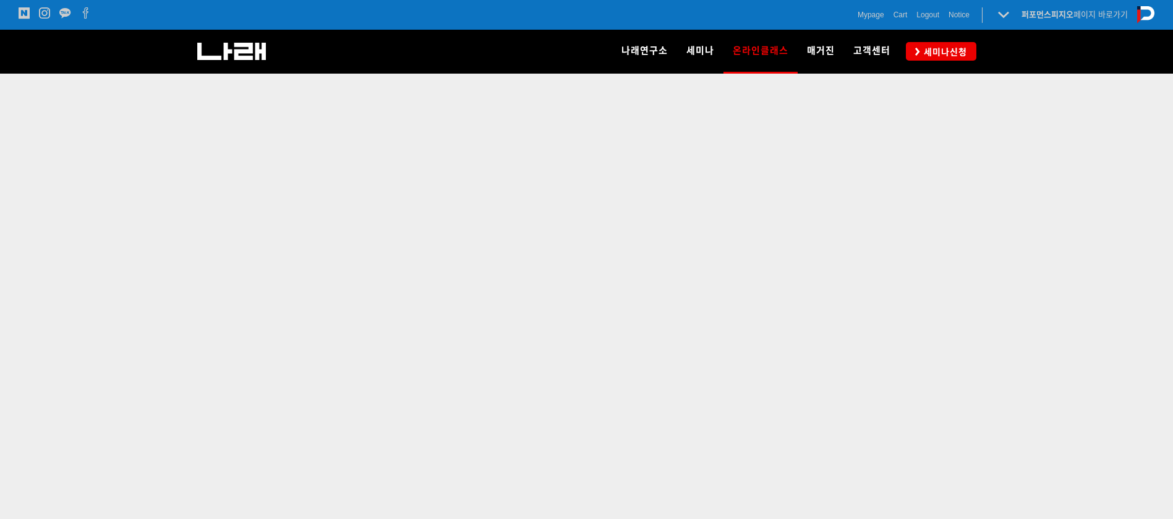
scroll to position [429, 0]
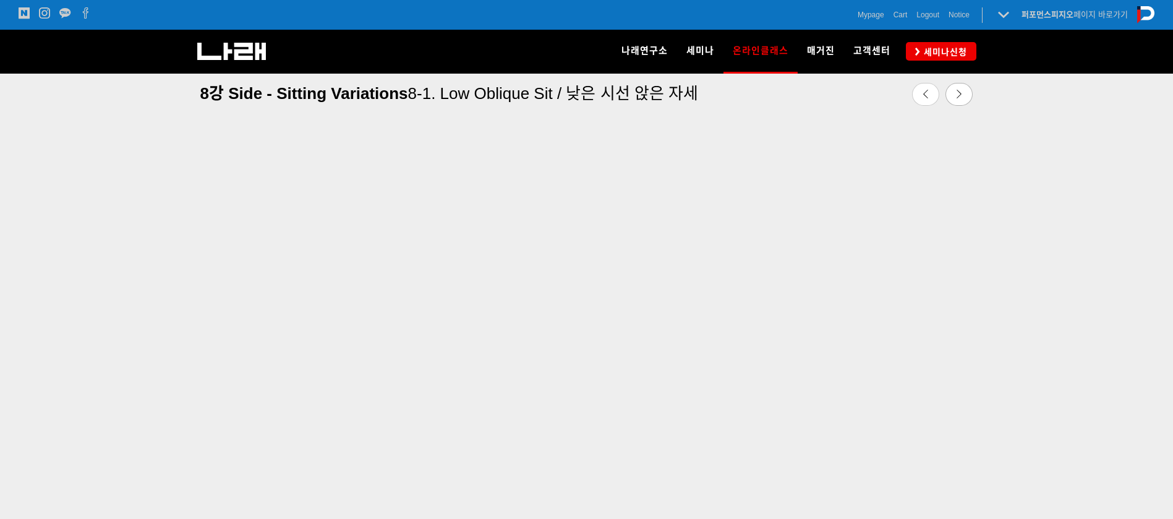
click at [1121, 280] on div at bounding box center [586, 318] width 1173 height 535
click at [963, 90] on icon at bounding box center [959, 94] width 9 height 9
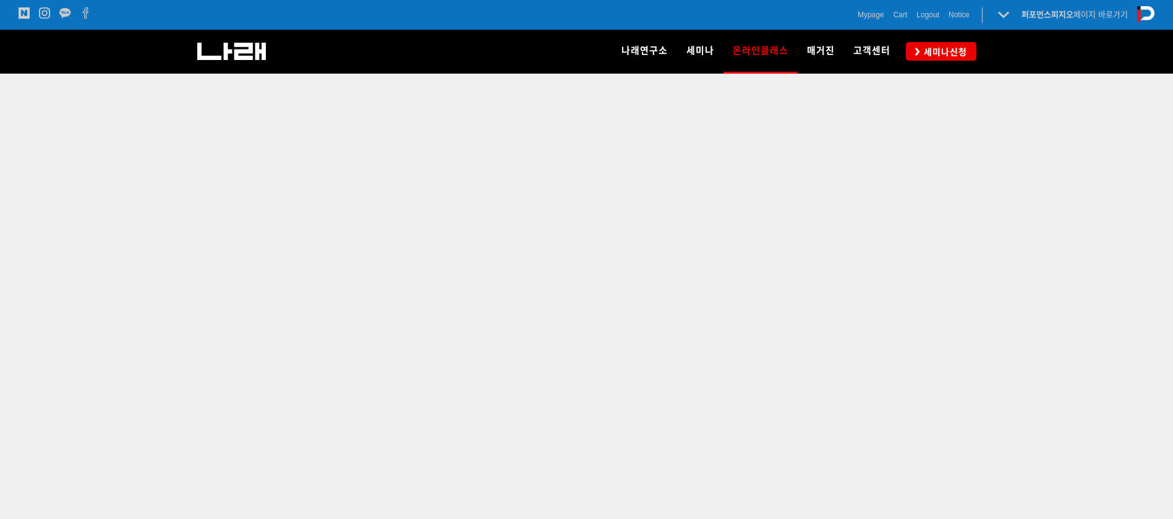
scroll to position [447, 0]
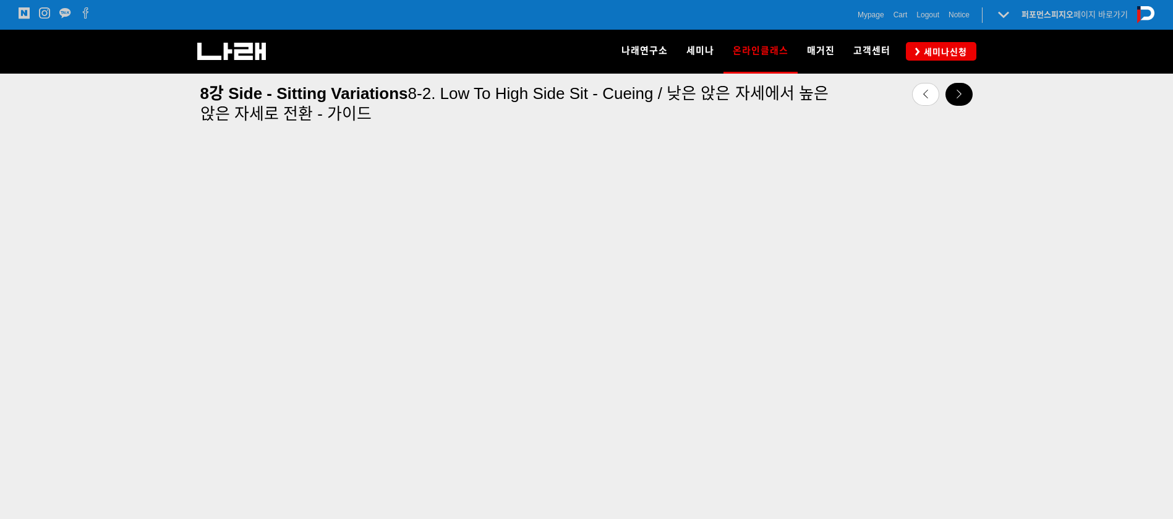
click at [966, 91] on link at bounding box center [959, 94] width 27 height 23
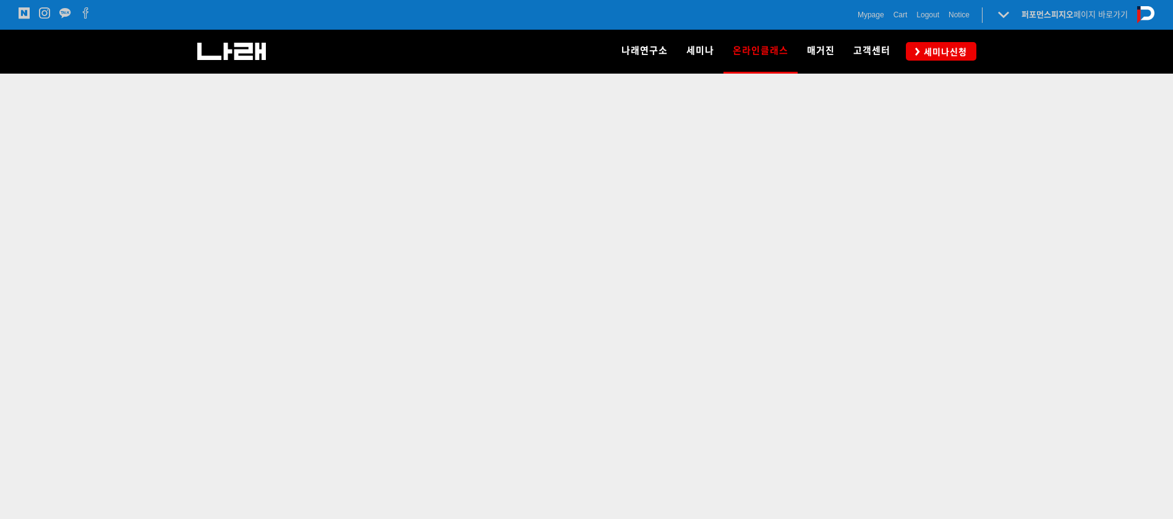
scroll to position [429, 0]
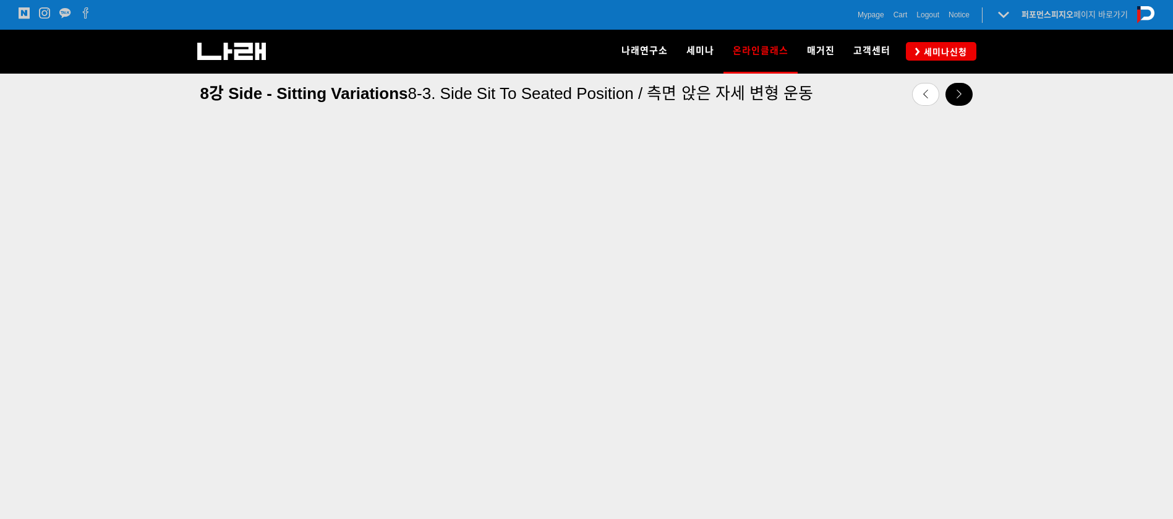
click at [958, 93] on icon at bounding box center [959, 94] width 9 height 9
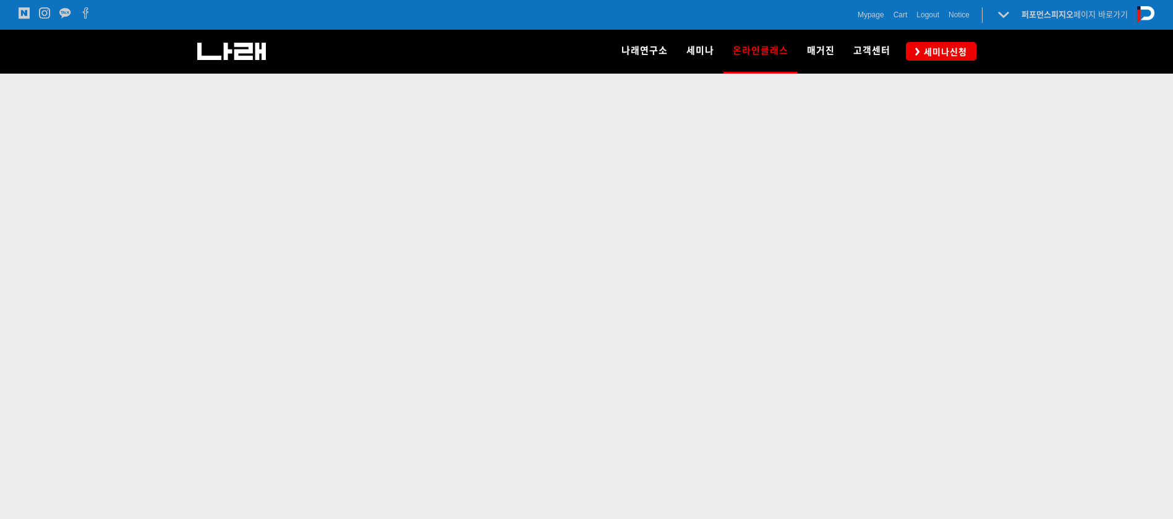
scroll to position [447, 0]
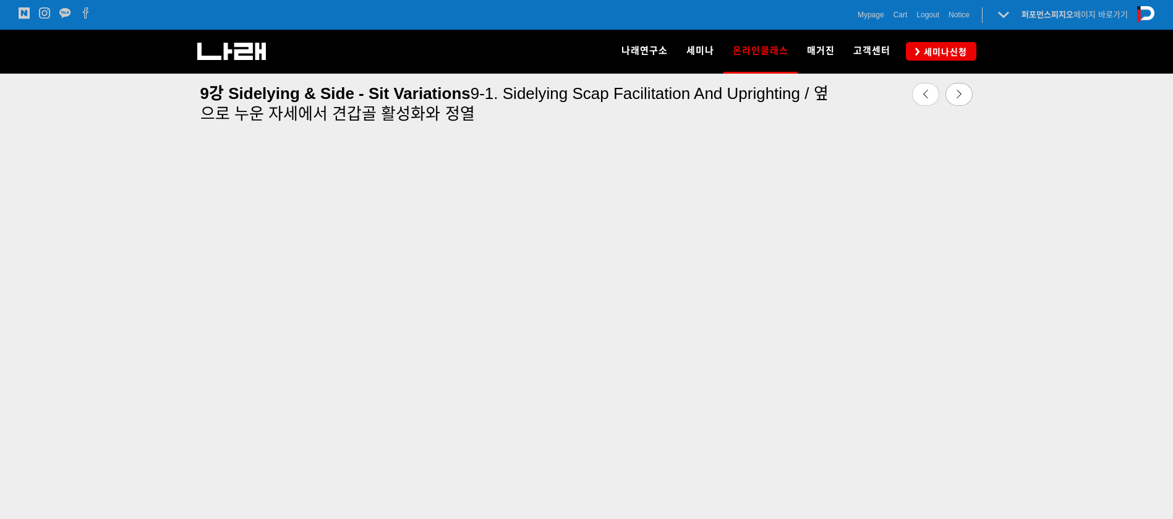
click at [1152, 169] on div at bounding box center [586, 316] width 1173 height 535
click at [953, 93] on link at bounding box center [959, 94] width 27 height 23
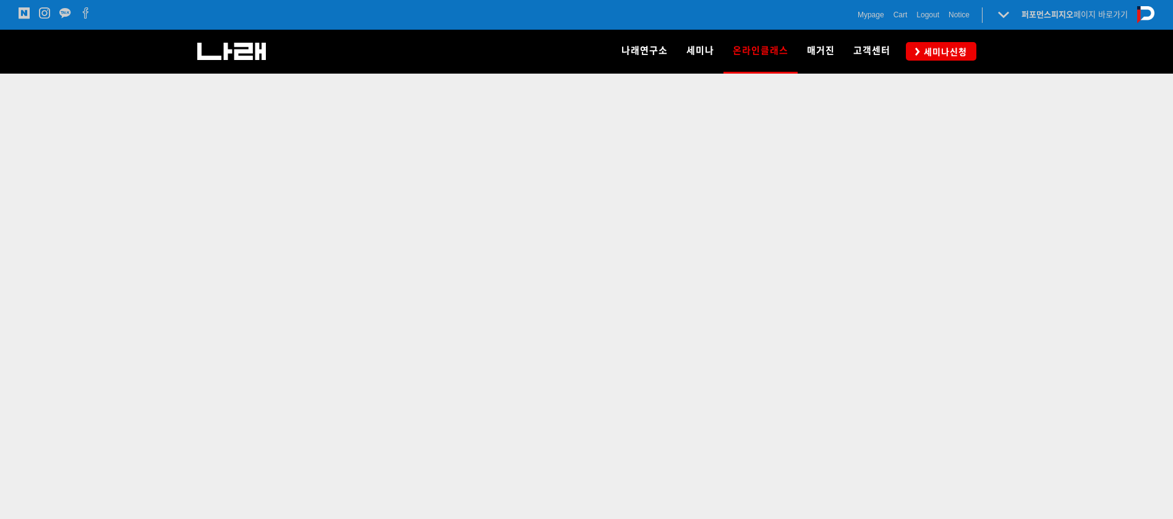
scroll to position [444, 0]
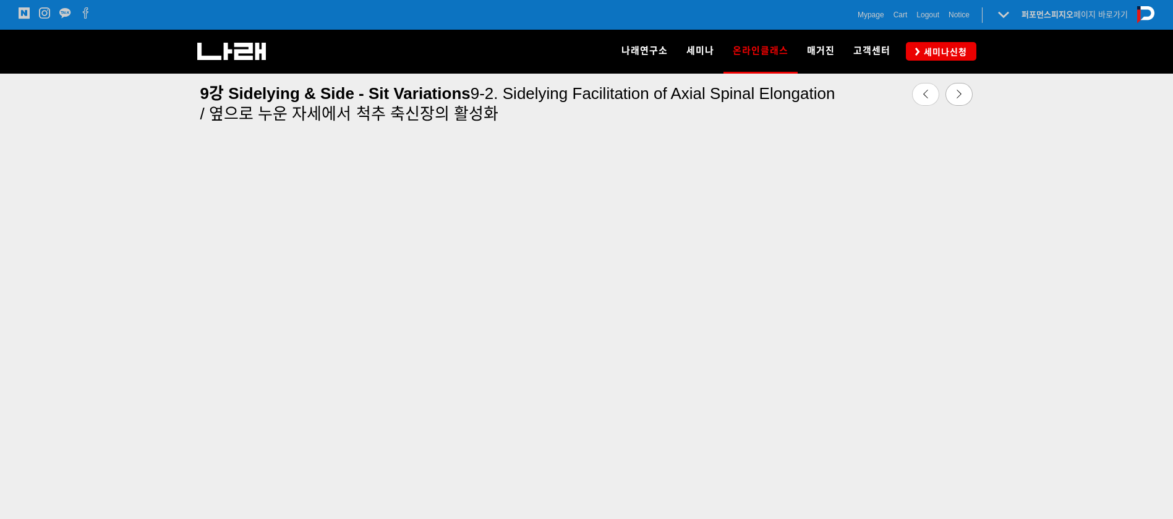
click at [870, 124] on div "9강 Sidelying & Side - Sit Variations 9-2. Sidelying Facilitation of Axial Spina…" at bounding box center [587, 102] width 792 height 57
click at [959, 94] on icon at bounding box center [959, 94] width 9 height 9
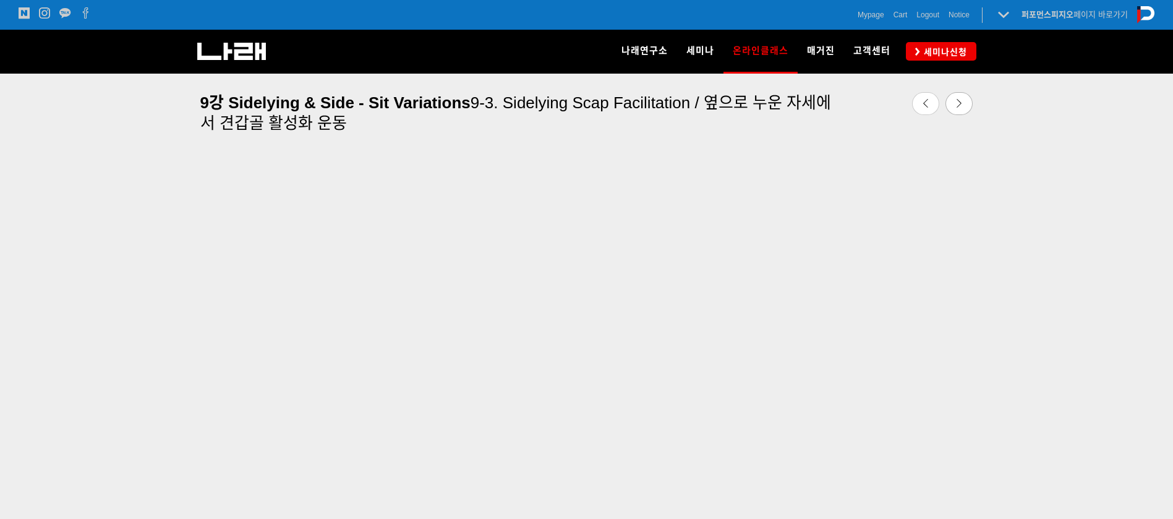
scroll to position [449, 0]
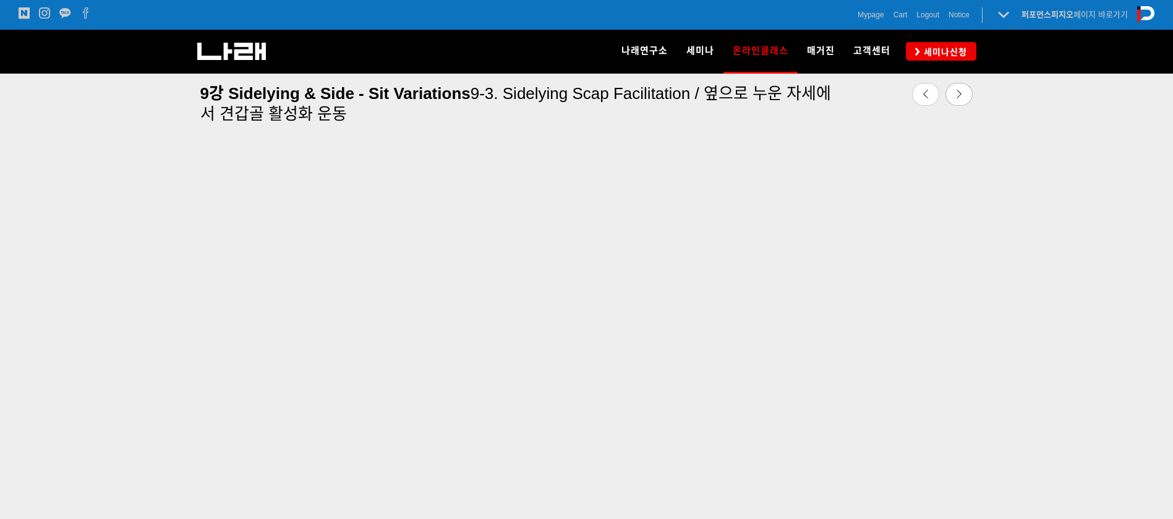
click at [877, 119] on div "9강 Sidelying & Side - Sit Variations 9-3. Sidelying Scap Facilitation / 옆으로 누운 …" at bounding box center [587, 102] width 792 height 57
click at [958, 87] on link at bounding box center [959, 94] width 27 height 23
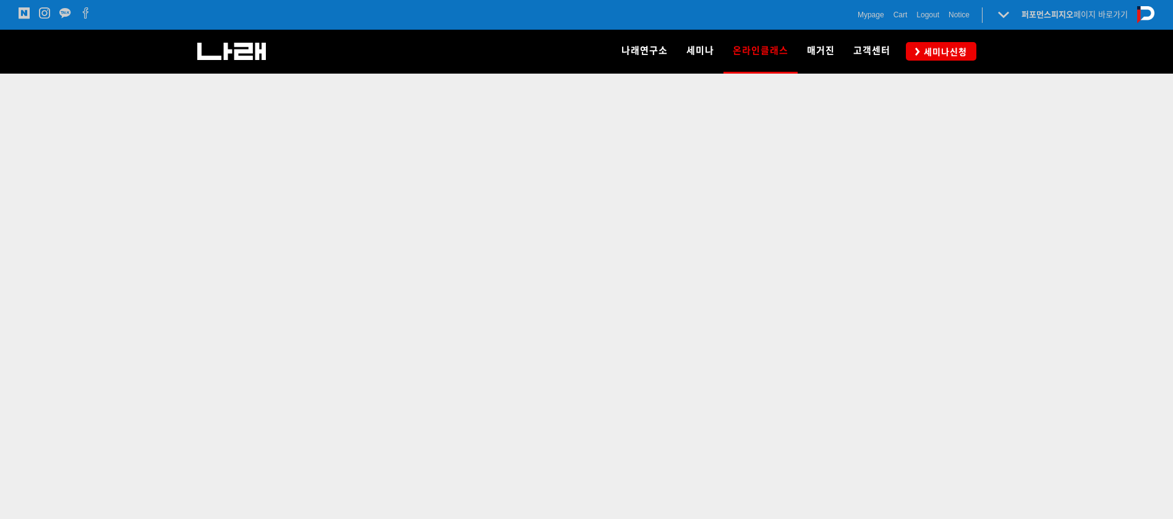
scroll to position [447, 0]
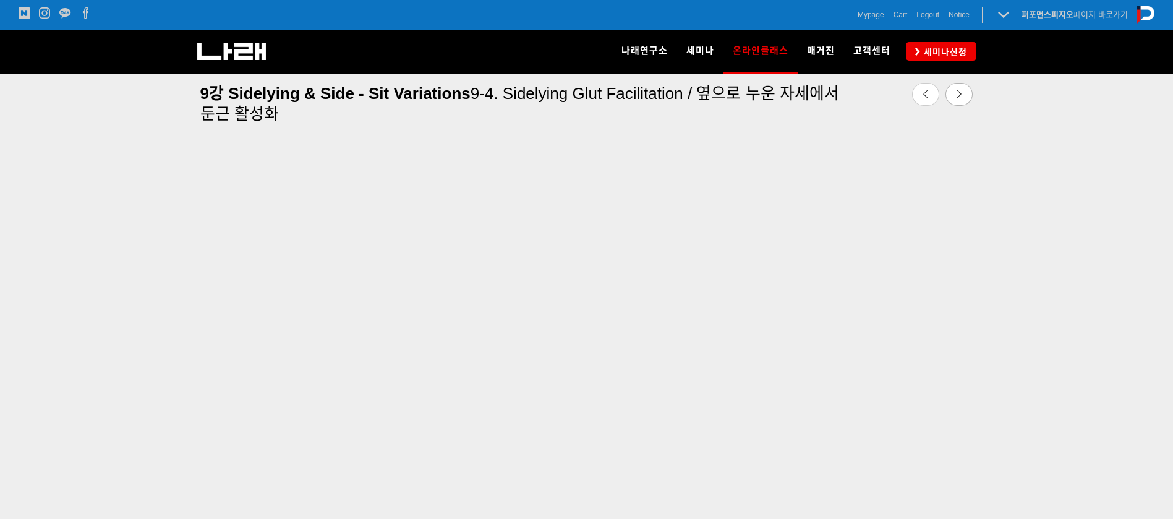
click at [866, 118] on div "9강 Sidelying & Side - Sit Variations 9-4. Sidelying Glut Facilitation / 옆으로 누운 …" at bounding box center [587, 102] width 792 height 57
click at [959, 90] on icon at bounding box center [959, 94] width 9 height 9
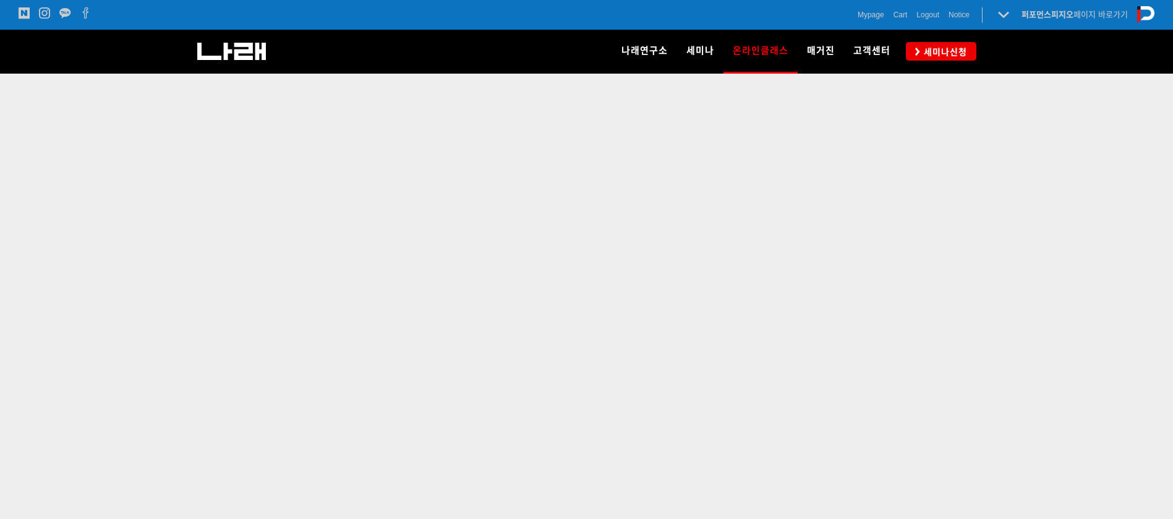
scroll to position [442, 0]
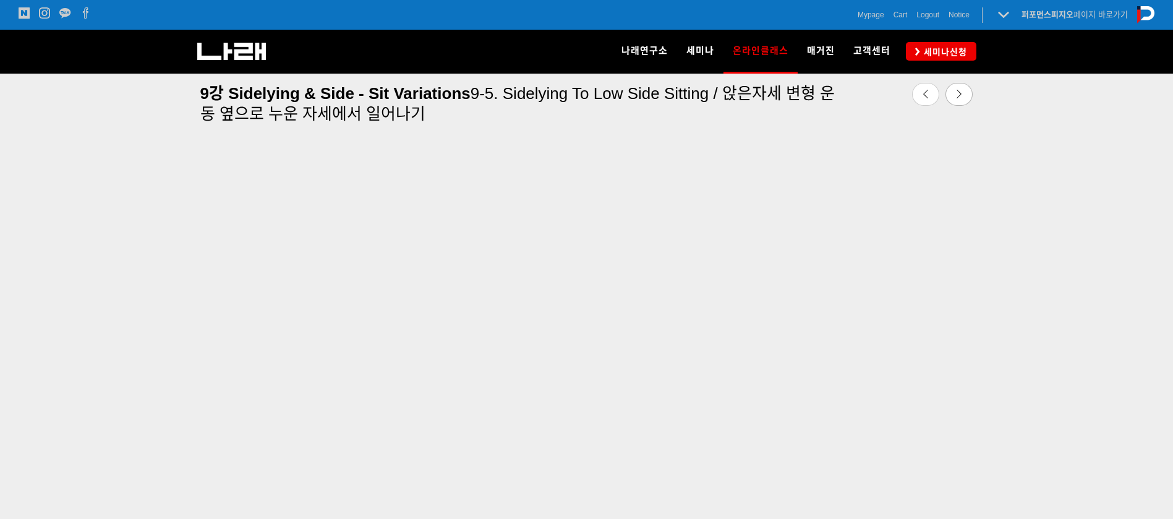
click at [1146, 144] on div at bounding box center [586, 321] width 1173 height 535
click at [956, 95] on icon at bounding box center [959, 94] width 9 height 9
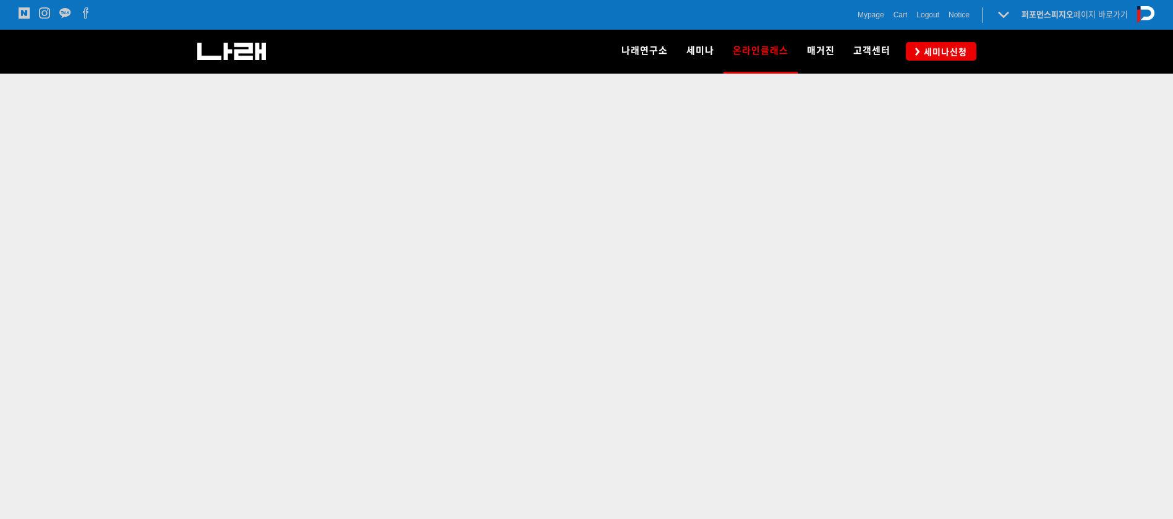
scroll to position [447, 0]
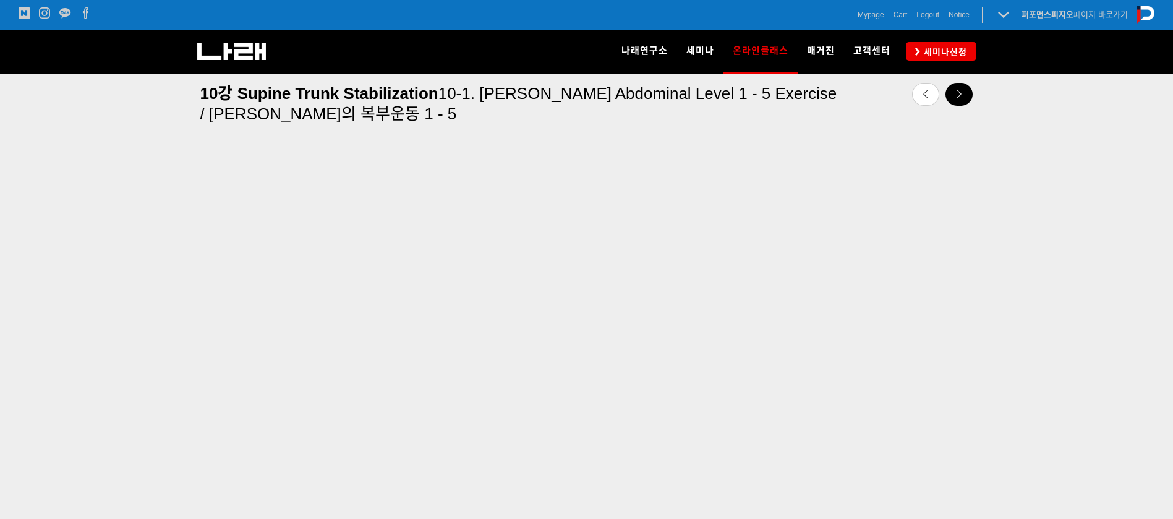
click at [967, 93] on link at bounding box center [959, 94] width 27 height 23
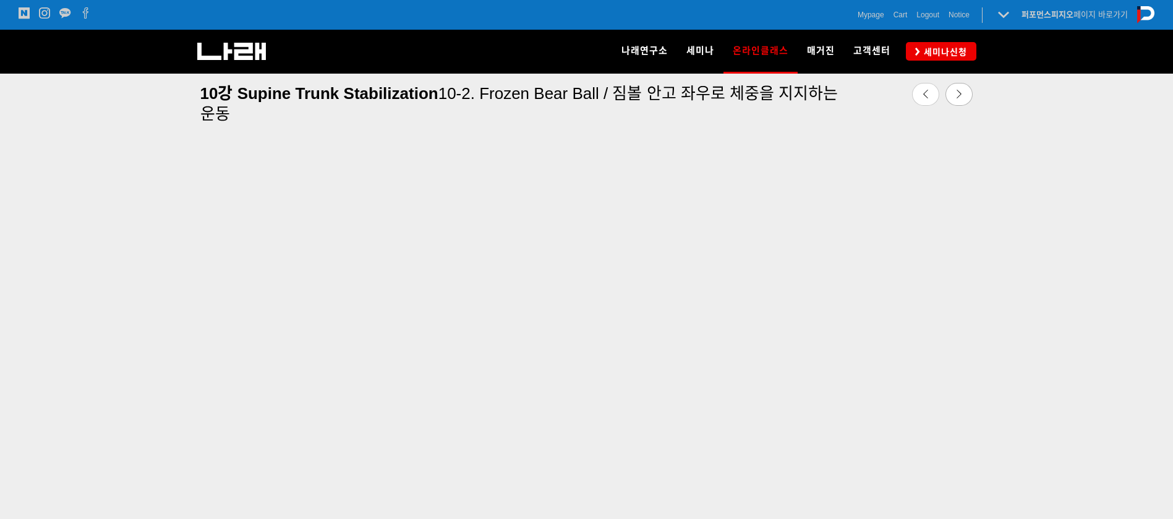
scroll to position [447, 0]
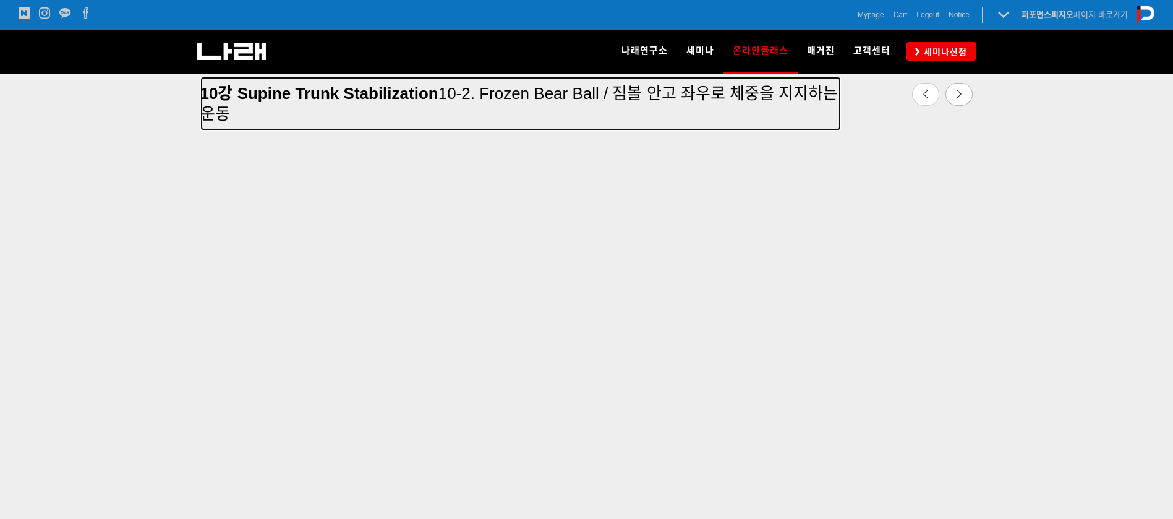
click at [657, 106] on h4 "10강 Supine Trunk Stabilization 10-2. Frozen Bear Ball / 짐볼 안고 좌우로 체중을 지지하는 운동" at bounding box center [520, 103] width 641 height 41
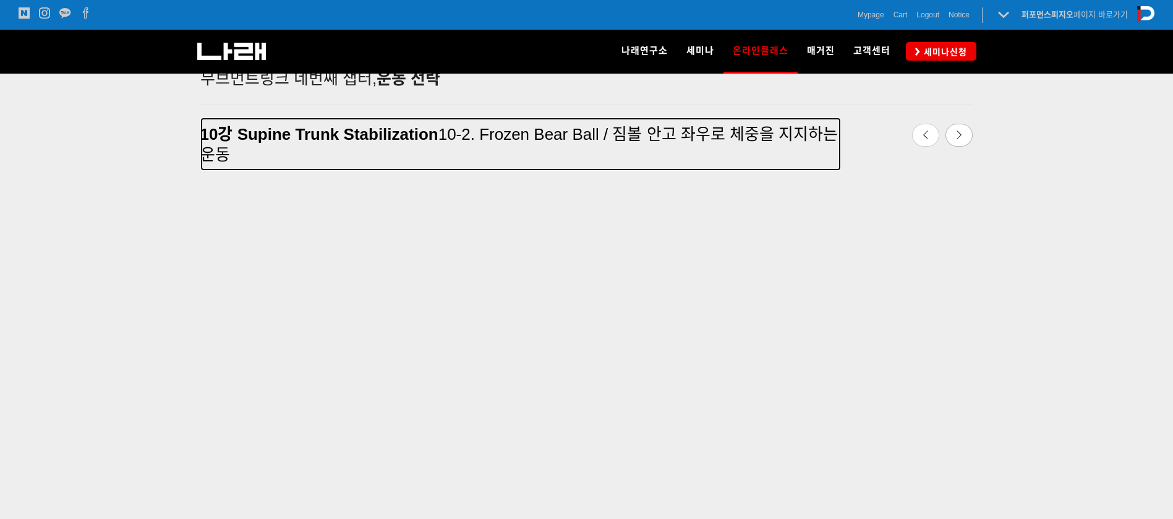
scroll to position [324, 0]
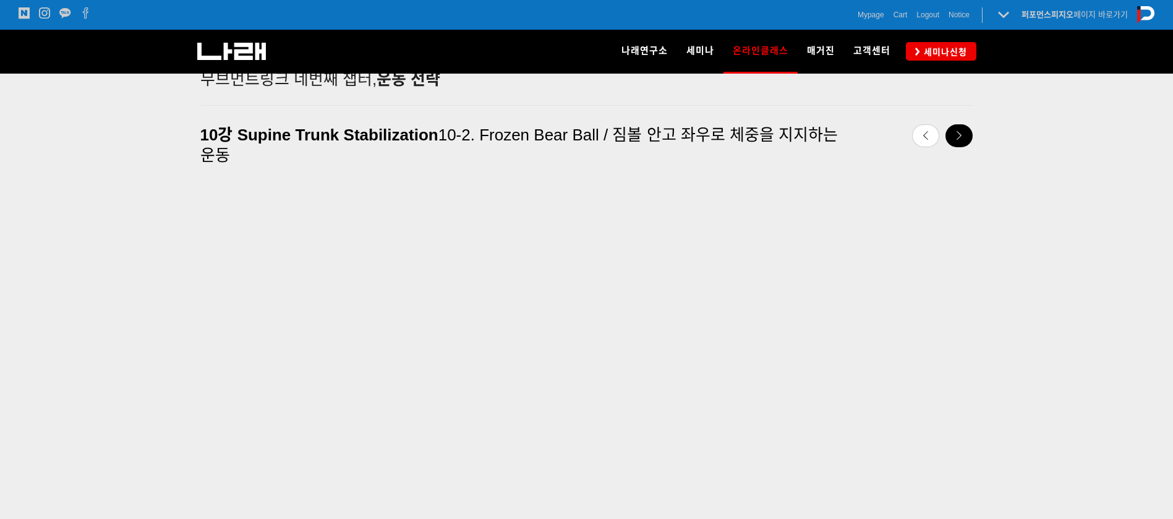
click at [957, 135] on icon at bounding box center [959, 135] width 9 height 9
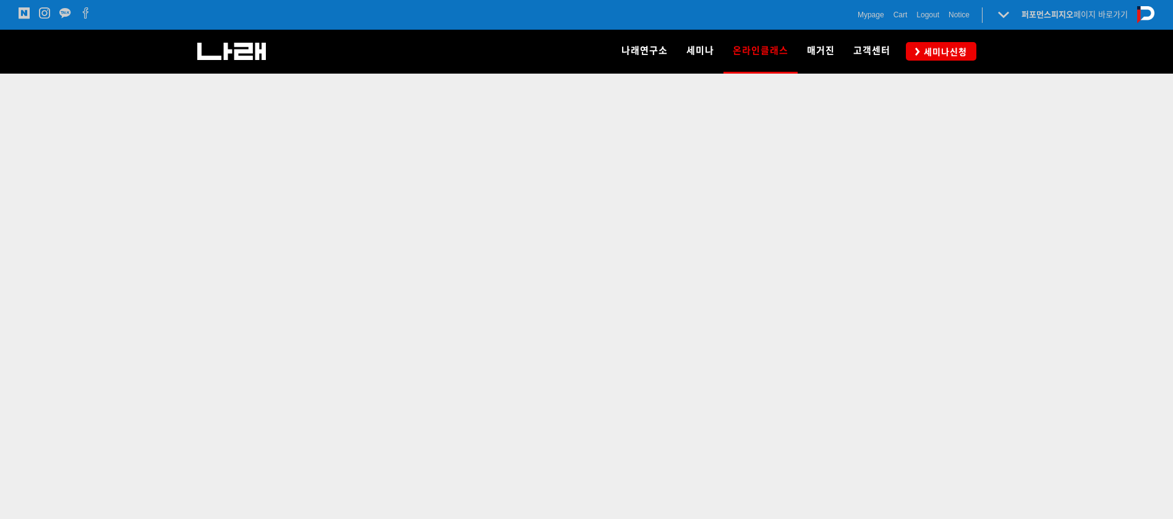
scroll to position [431, 0]
